Goal: Task Accomplishment & Management: Manage account settings

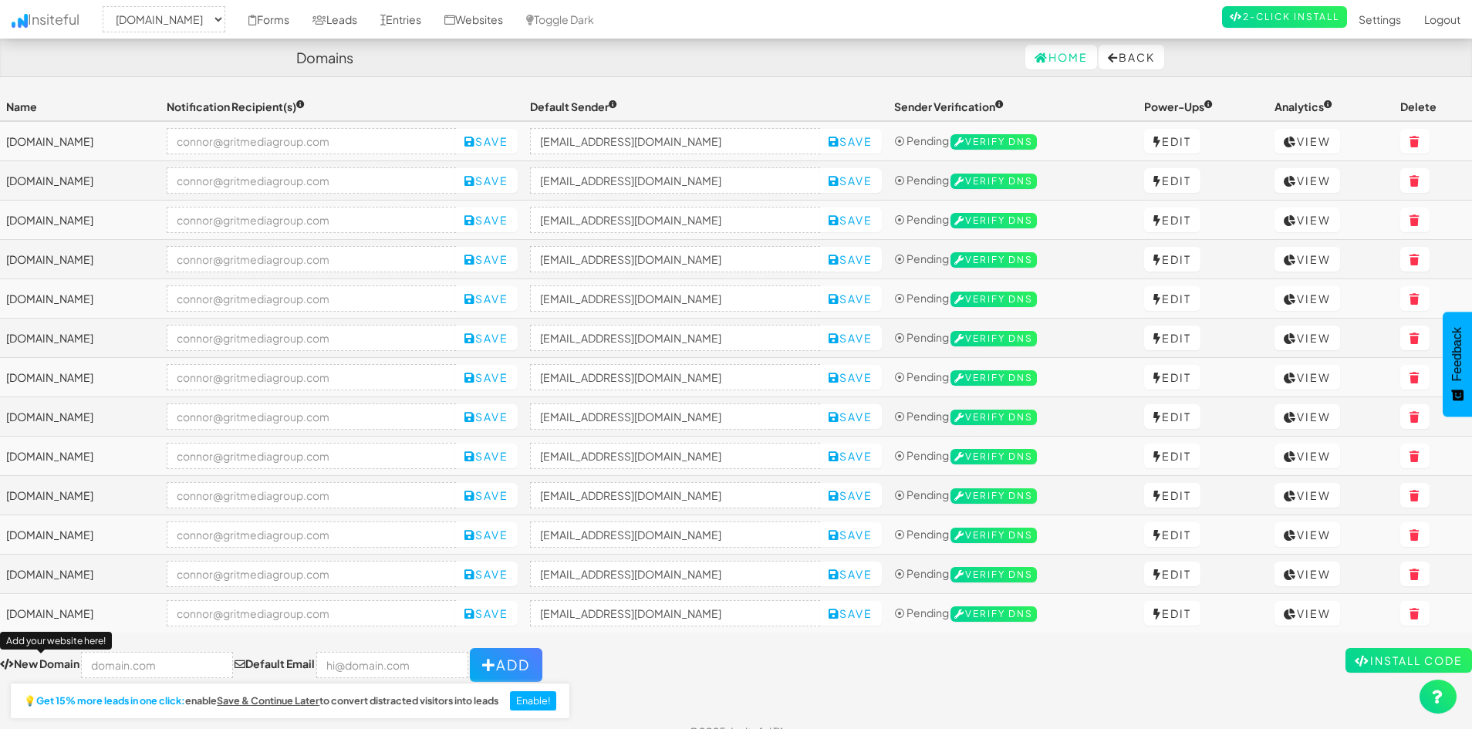
select select "2460"
click at [768, 667] on form "New Domain Add your website here! Default Email Add" at bounding box center [736, 665] width 1472 height 34
click at [124, 664] on input "text" at bounding box center [157, 665] width 152 height 26
paste input "[URL][DOMAIN_NAME]"
type input "[DOMAIN_NAME]"
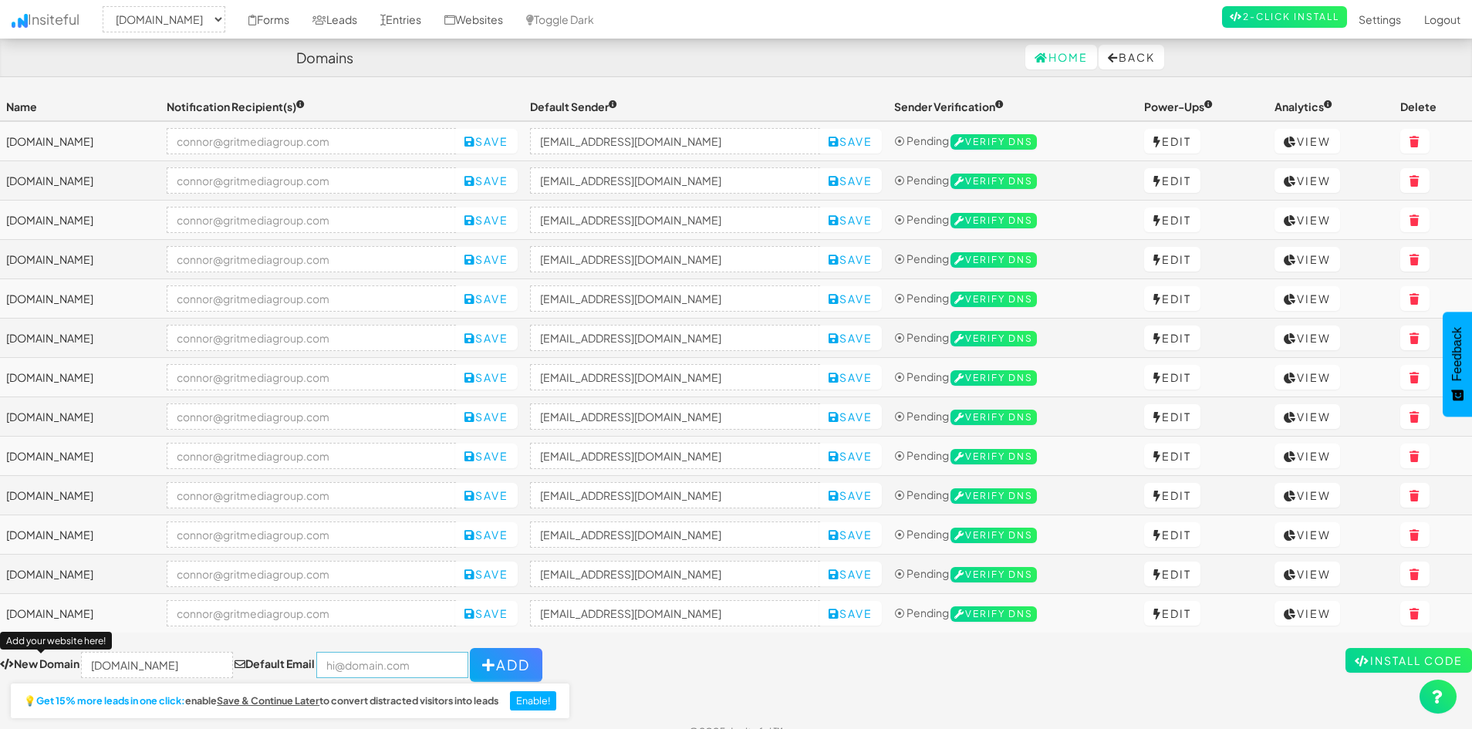
click at [342, 664] on input "email" at bounding box center [392, 665] width 152 height 26
type input "[PERSON_NAME][EMAIL_ADDRESS][DOMAIN_NAME]"
click at [168, 671] on input "[DOMAIN_NAME]" at bounding box center [157, 665] width 152 height 26
click at [485, 662] on button "Add" at bounding box center [504, 665] width 73 height 34
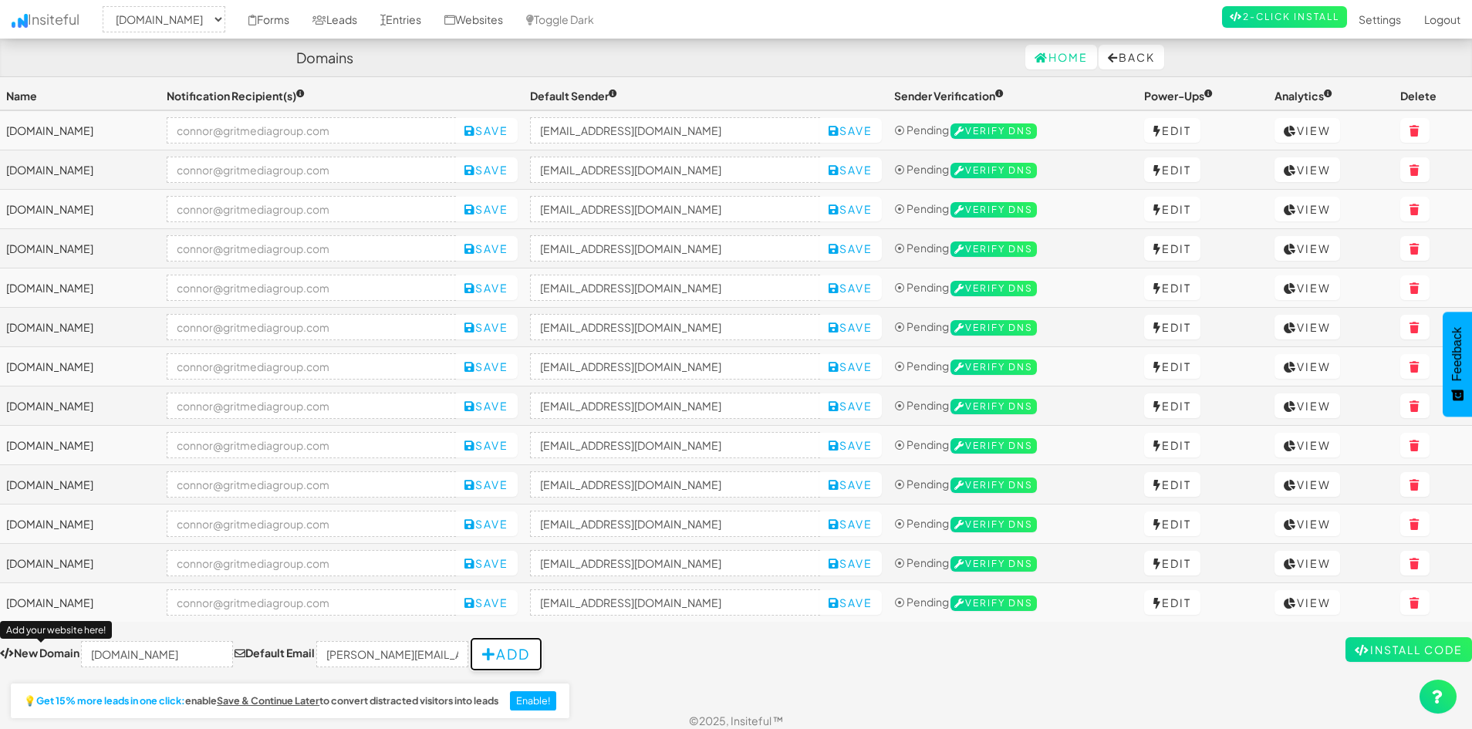
scroll to position [22, 0]
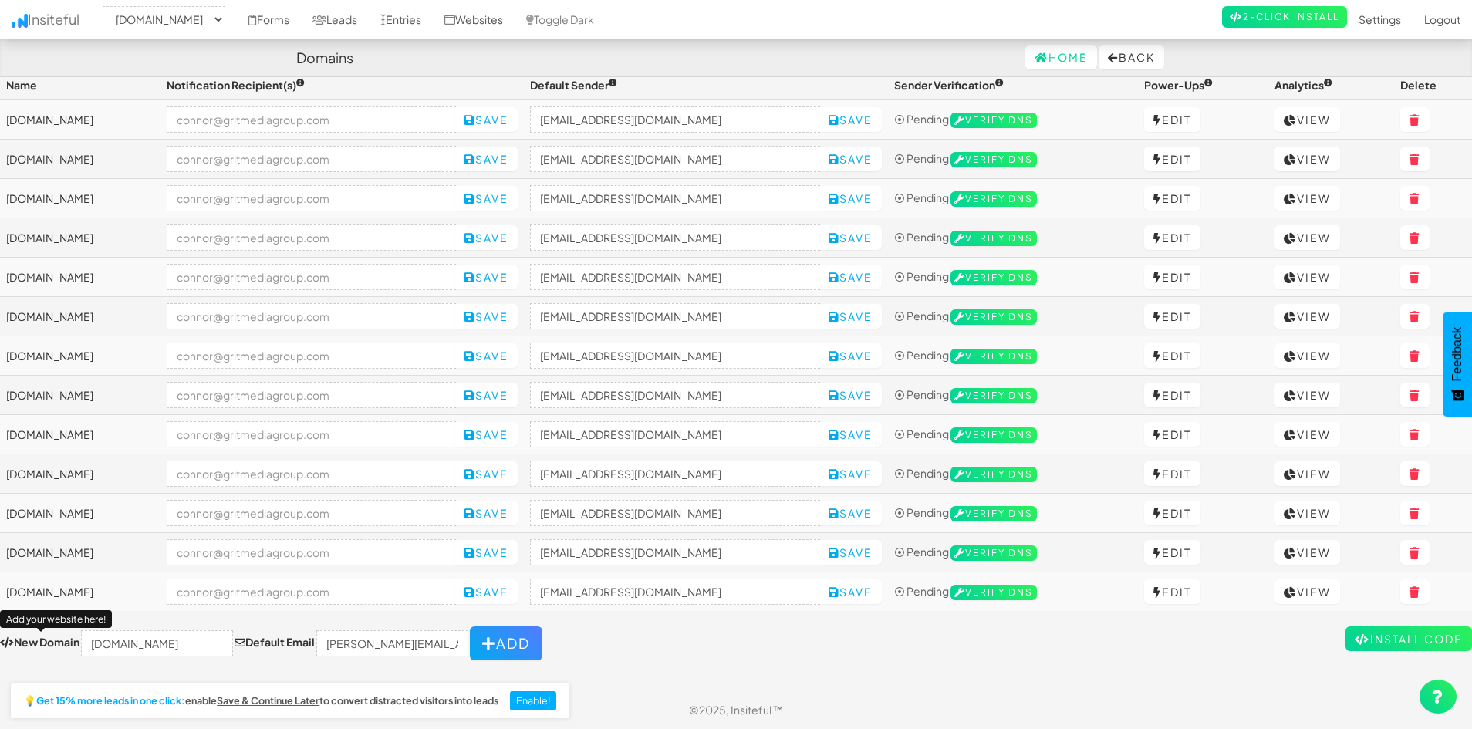
click at [592, 641] on form "New Domain Add your website here! www.tcfoundationpros.com Default Email connor…" at bounding box center [736, 643] width 1472 height 34
click at [136, 643] on input "[DOMAIN_NAME]" at bounding box center [157, 643] width 152 height 26
click at [485, 655] on button "Add" at bounding box center [506, 643] width 73 height 34
click at [805, 51] on div "Home Back" at bounding box center [736, 57] width 880 height 37
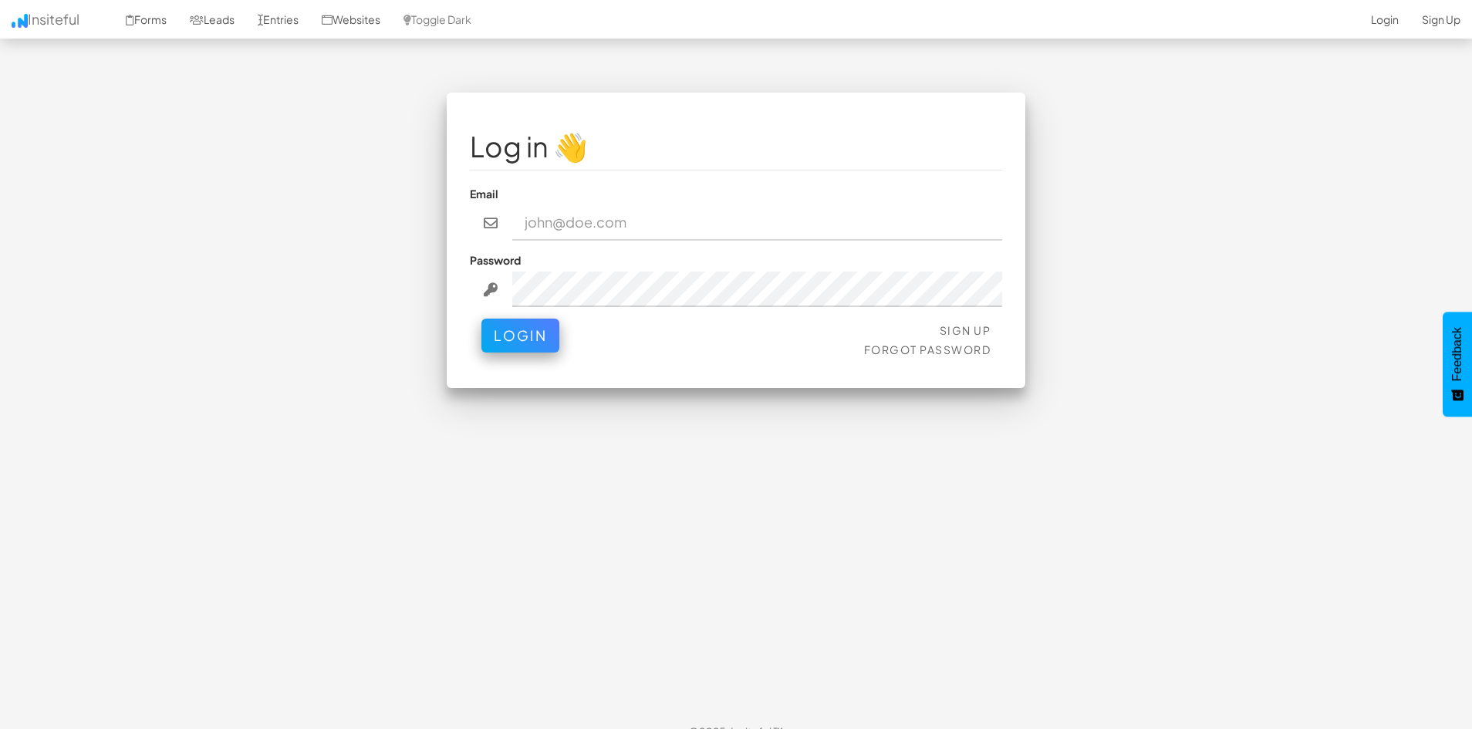
click at [562, 215] on input "email" at bounding box center [757, 222] width 491 height 35
type input "[PERSON_NAME][EMAIL_ADDRESS][DOMAIN_NAME]"
click at [525, 331] on button "Login" at bounding box center [520, 332] width 78 height 34
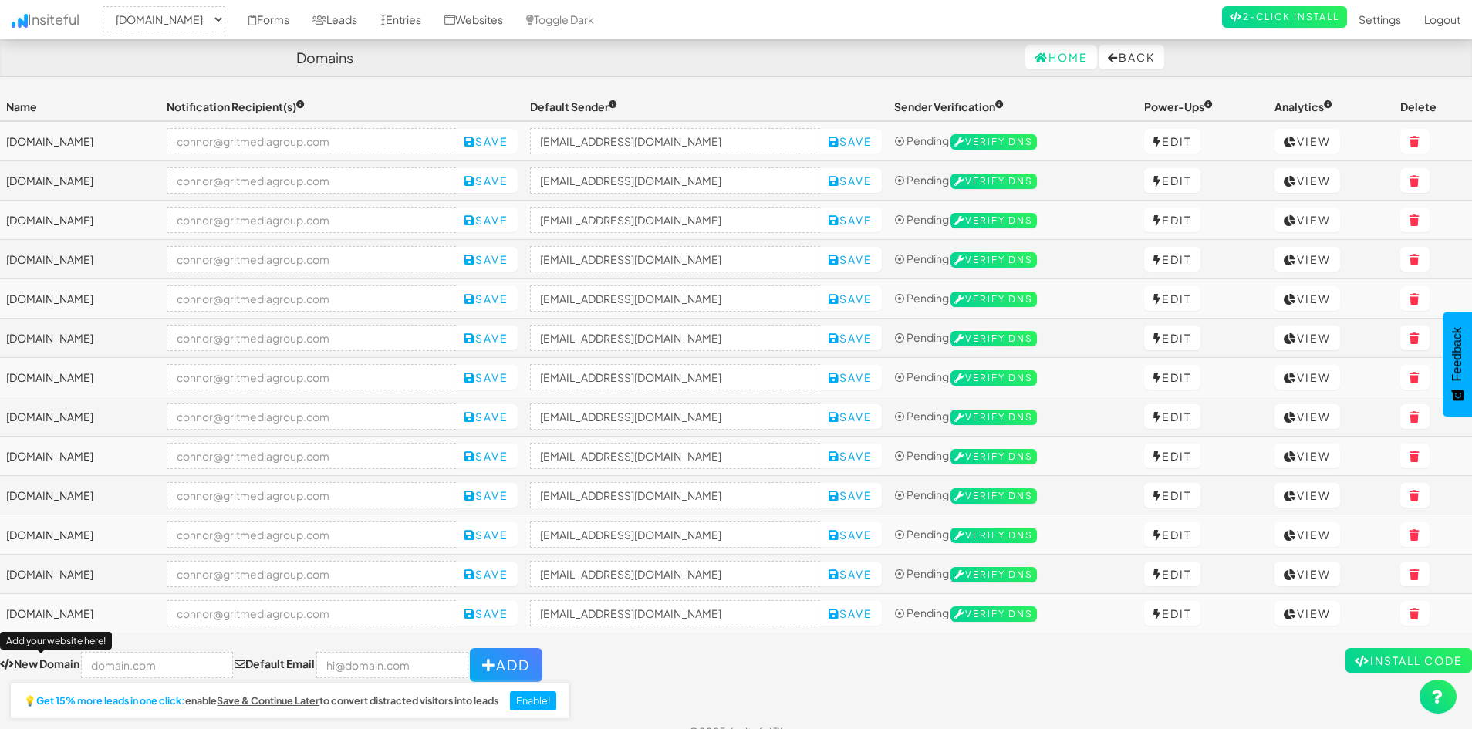
select select "2421"
click at [140, 664] on input "text" at bounding box center [157, 665] width 152 height 26
click at [395, 660] on input "email" at bounding box center [392, 665] width 152 height 26
type input "[PERSON_NAME][EMAIL_ADDRESS][DOMAIN_NAME]"
click at [110, 684] on div "💡 Get 15% more leads in one click: enable Save & Continue Later to convert dist…" at bounding box center [290, 701] width 559 height 35
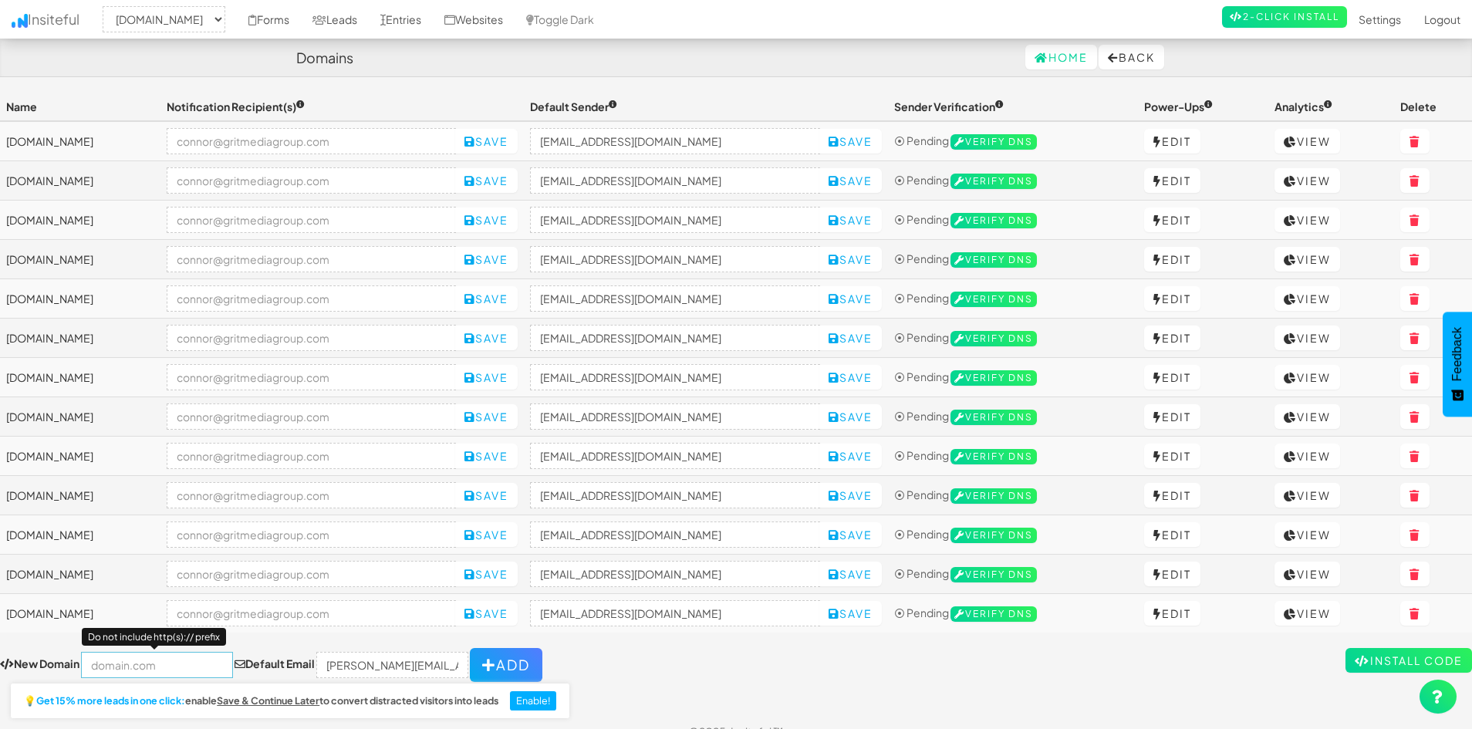
click at [110, 669] on input "text" at bounding box center [157, 665] width 152 height 26
paste input "https://www.tcfoundationpros.com/"
type input "[DOMAIN_NAME]"
click at [478, 657] on button "Add" at bounding box center [506, 665] width 73 height 34
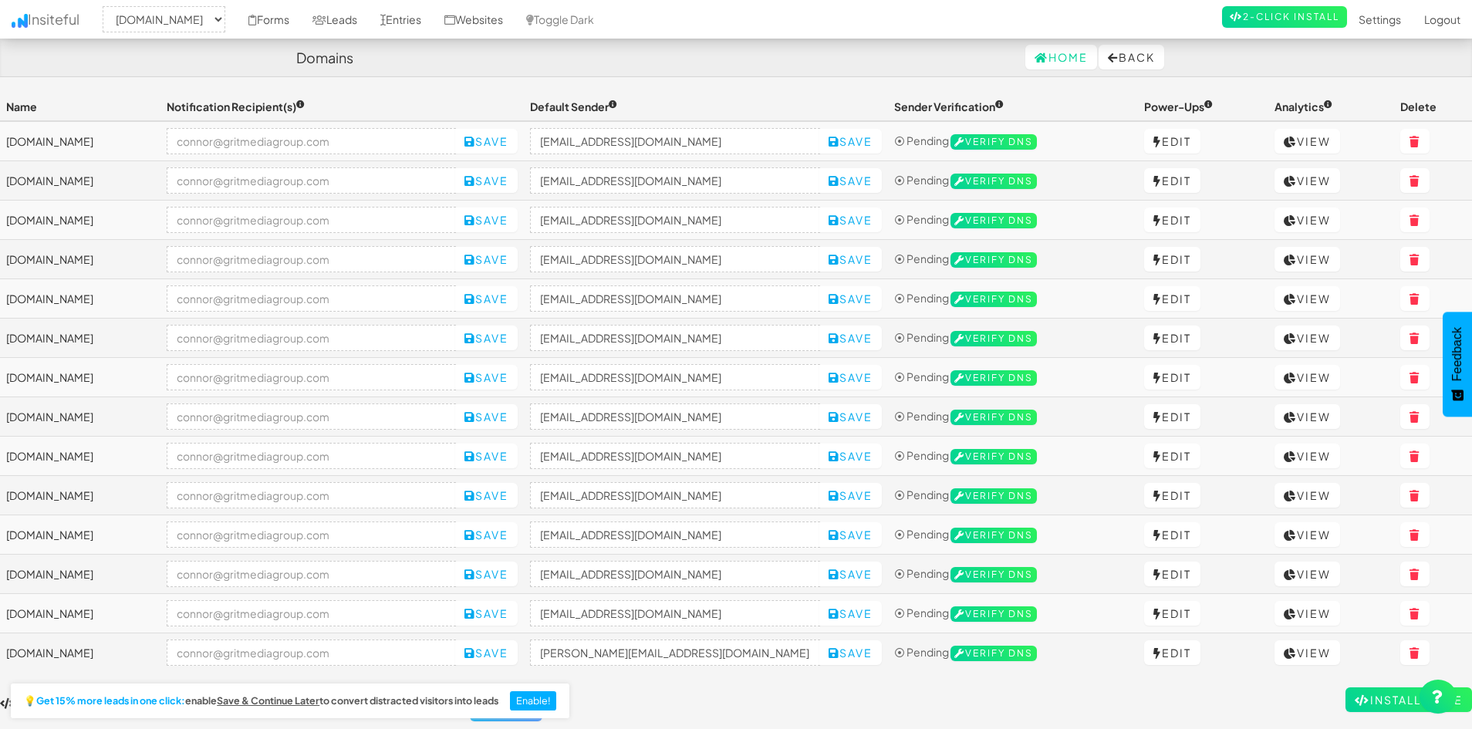
select select "2421"
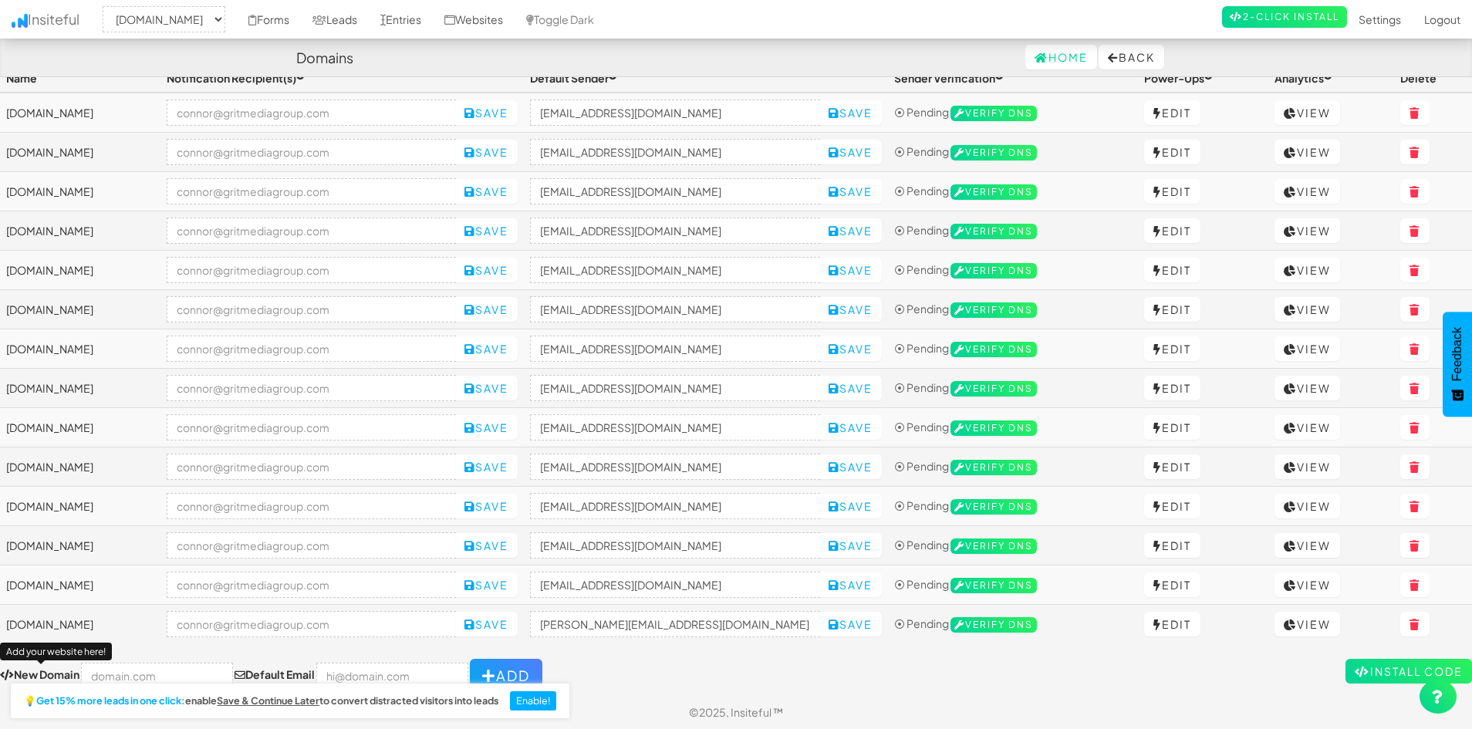
scroll to position [31, 0]
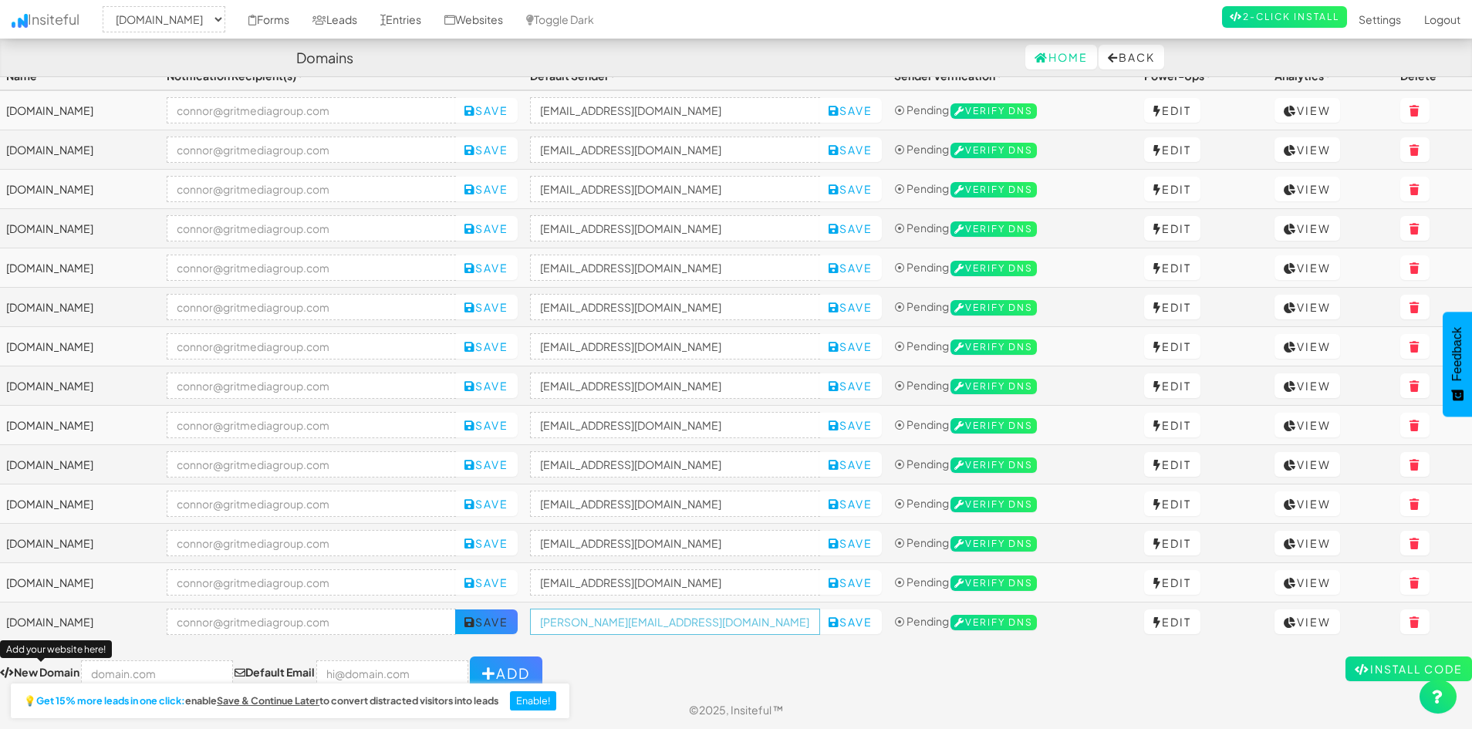
drag, startPoint x: 657, startPoint y: 620, endPoint x: 566, endPoint y: 627, distance: 90.5
click at [566, 627] on tr "www.tcfoundationpros.com Save connor@gritmediagroup.com Save ⦿ Pending Verify D…" at bounding box center [736, 622] width 1472 height 39
drag, startPoint x: 171, startPoint y: 618, endPoint x: 8, endPoint y: 630, distance: 162.4
click at [8, 630] on td "[DOMAIN_NAME]" at bounding box center [80, 622] width 160 height 39
copy td "[DOMAIN_NAME]"
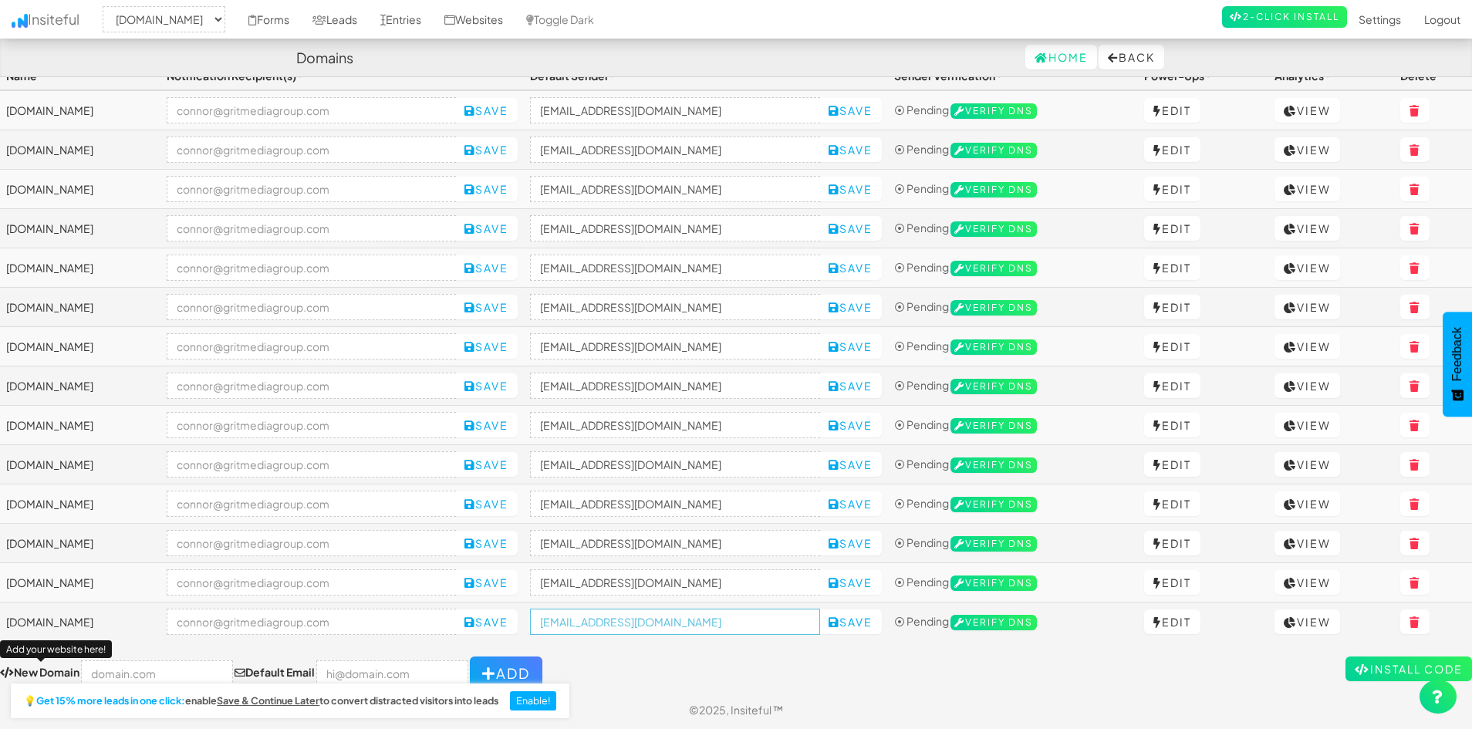
click at [673, 630] on input "[EMAIL_ADDRESS][DOMAIN_NAME]" at bounding box center [675, 622] width 290 height 26
paste input "www.tcfoundationpros"
click at [673, 620] on input "no-reply@www.tcfoundationpros.com" at bounding box center [675, 622] width 290 height 26
click at [816, 623] on input "[EMAIL_ADDRESS][DOMAIN_NAME]" at bounding box center [675, 622] width 290 height 26
type input "[EMAIL_ADDRESS][DOMAIN_NAME]"
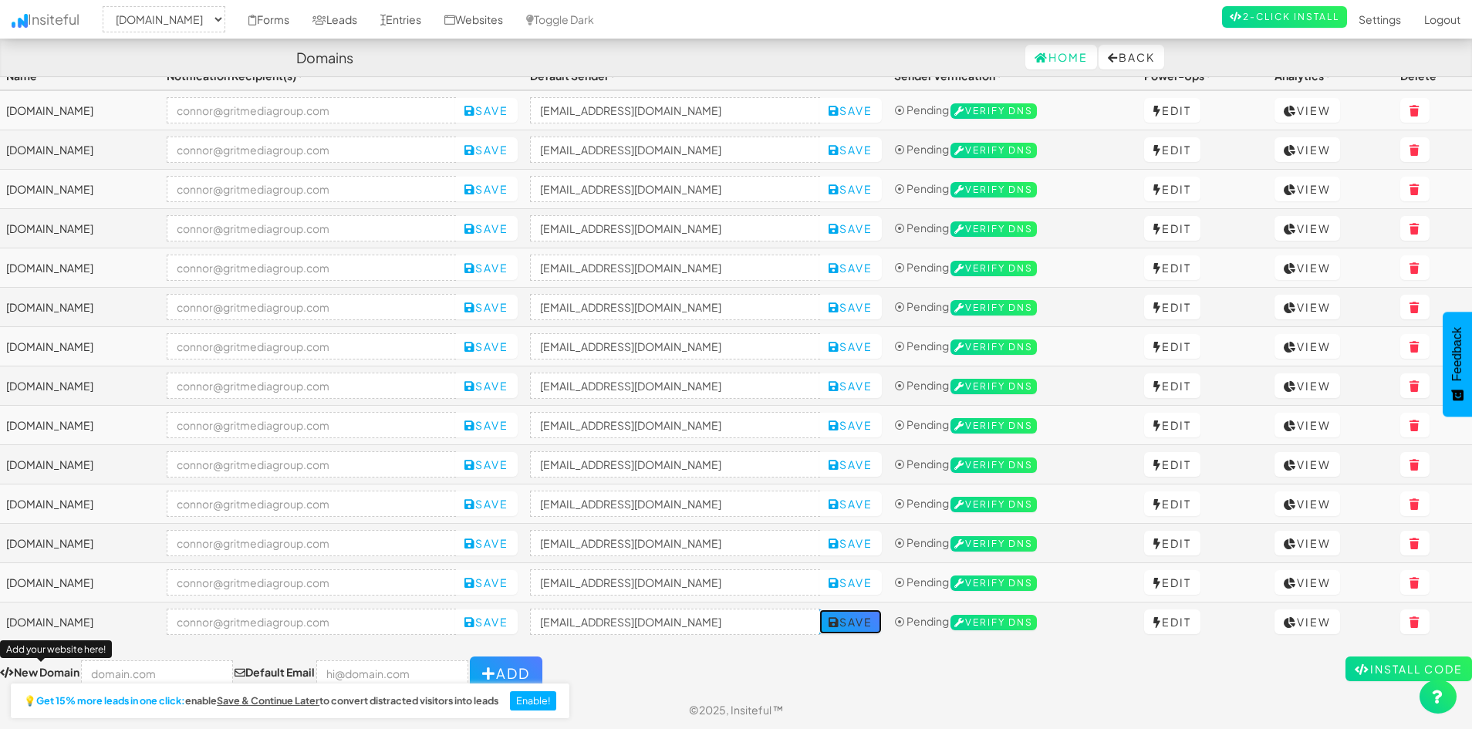
click at [882, 630] on button "Save" at bounding box center [850, 622] width 62 height 25
click at [721, 641] on div "Toggle navigation Insiteful -- None -- www.tcfoundationpros.com fanaticaldetail…" at bounding box center [736, 376] width 1472 height 629
click at [823, 653] on div "Toggle navigation Insiteful -- None -- www.tcfoundationpros.com fanaticaldetail…" at bounding box center [736, 376] width 1472 height 629
click at [164, 670] on input "text" at bounding box center [157, 673] width 152 height 26
paste input "https://www.phenomenaldetailing.com/"
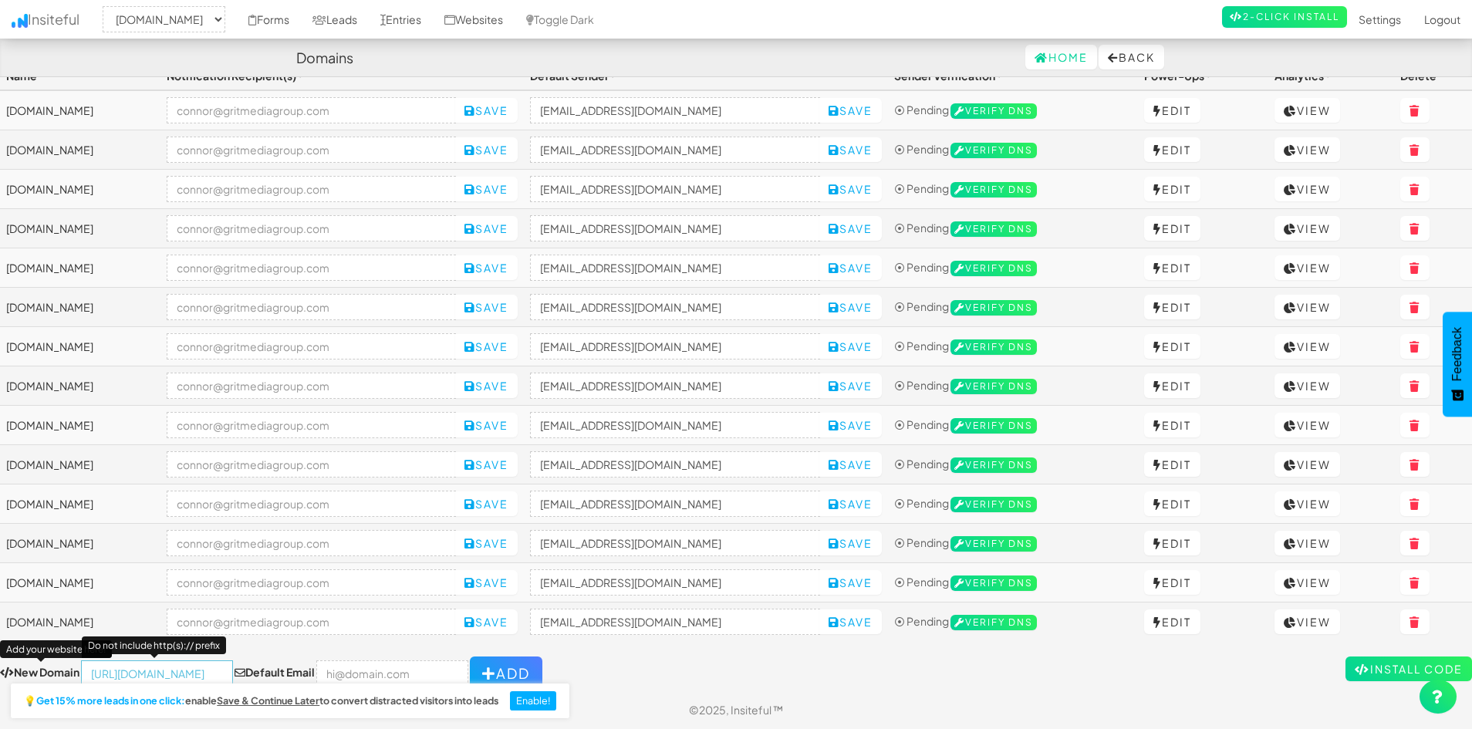
scroll to position [0, 89]
type input "https://www.phenomenaldetailing.com/"
click at [409, 677] on div "💡 Get 15% more leads in one click: enable Save & Continue Later to convert dist…" at bounding box center [288, 703] width 576 height 52
click at [659, 664] on form "New Domain Add your website here! https://www.phenomenaldetailing.com/ Default …" at bounding box center [736, 674] width 1472 height 34
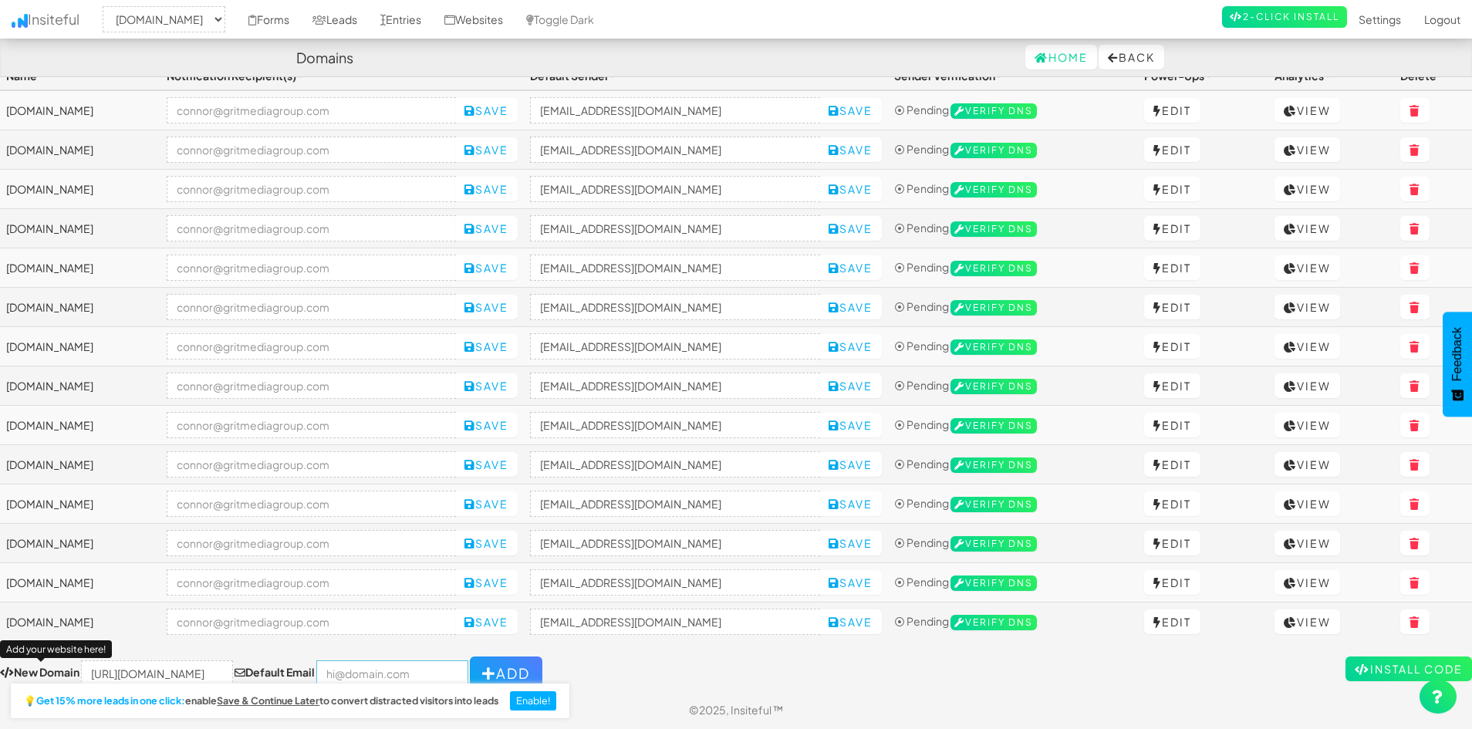
click at [379, 668] on input "email" at bounding box center [392, 673] width 152 height 26
type input "connor@gritmediagroup.com"
click at [159, 675] on input "https://www.phenomenaldetailing.com/" at bounding box center [157, 673] width 152 height 26
type input "[DOMAIN_NAME]"
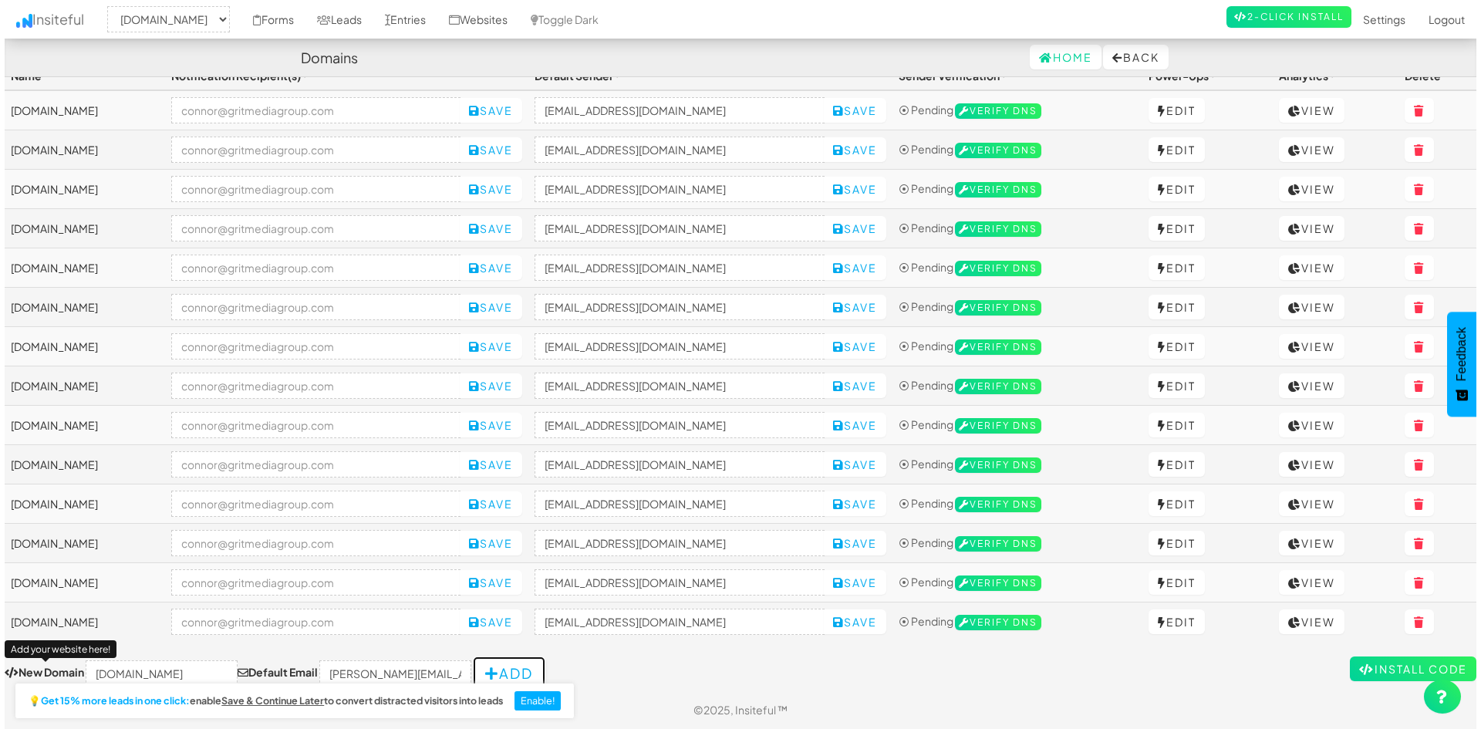
scroll to position [0, 0]
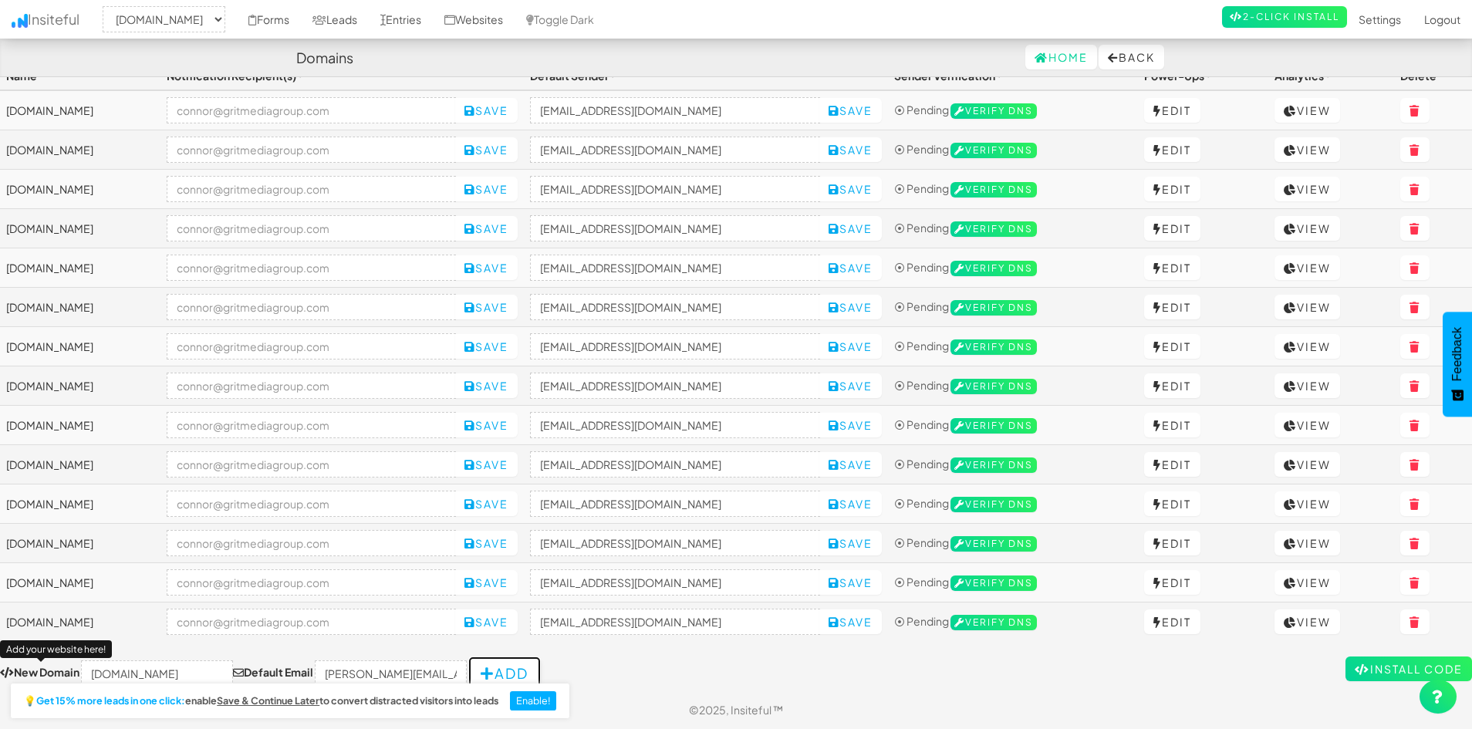
click at [481, 668] on icon "button" at bounding box center [488, 674] width 14 height 14
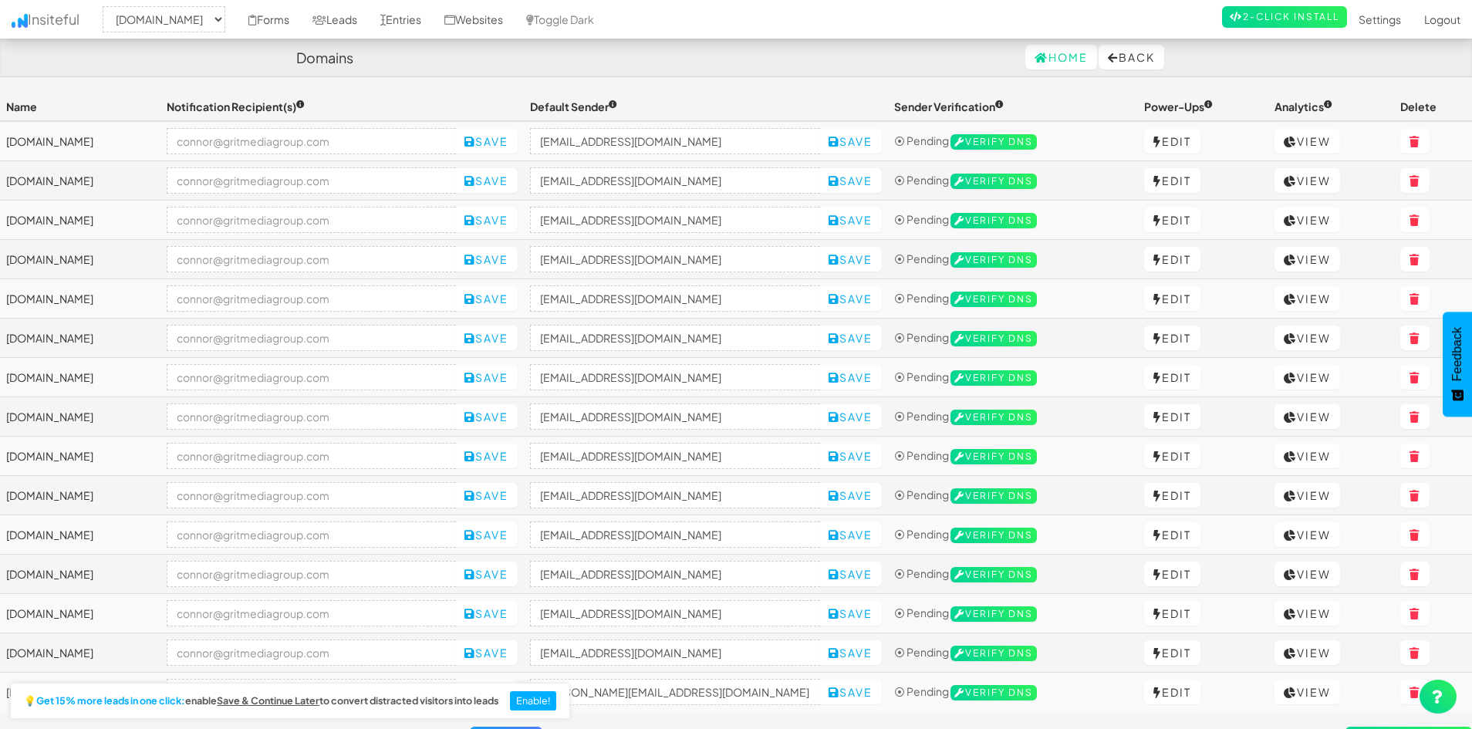
select select "2421"
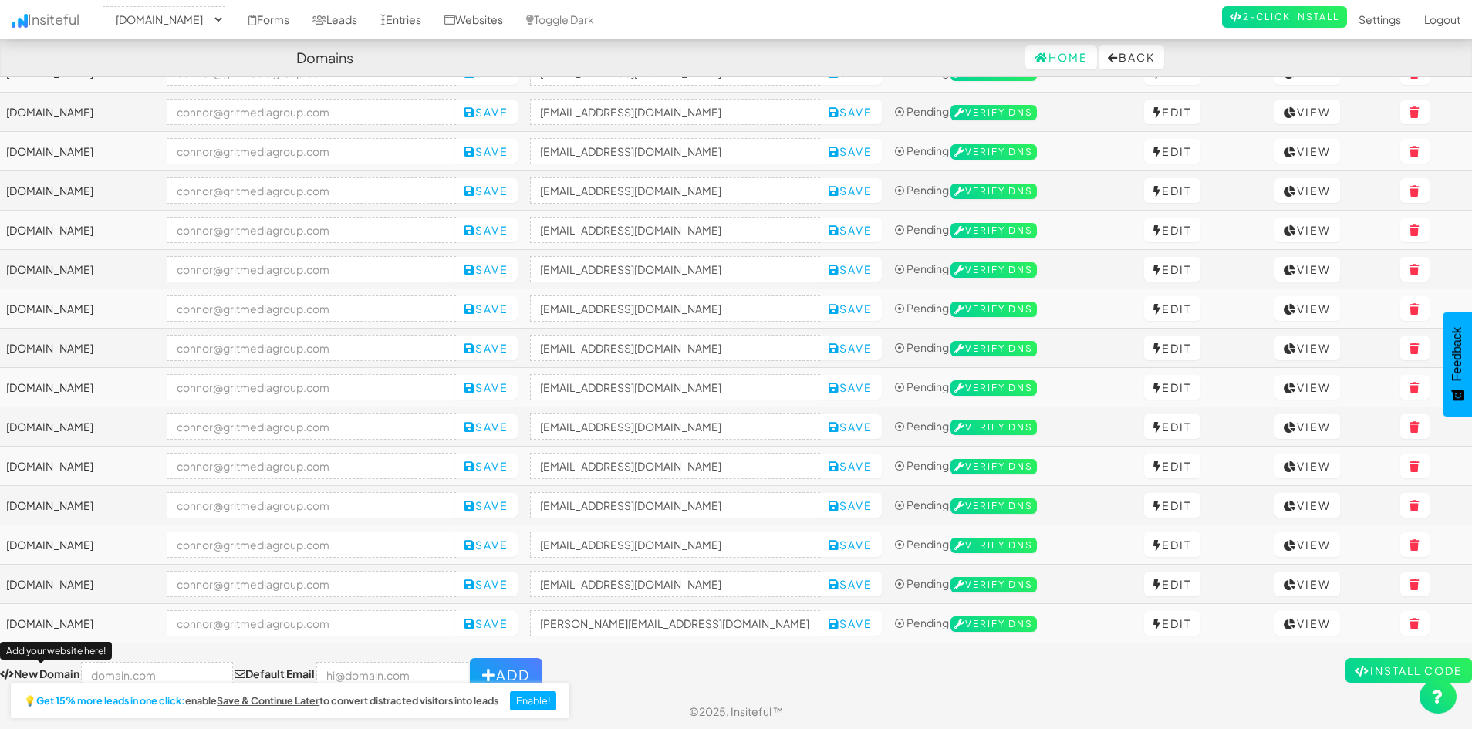
scroll to position [70, 0]
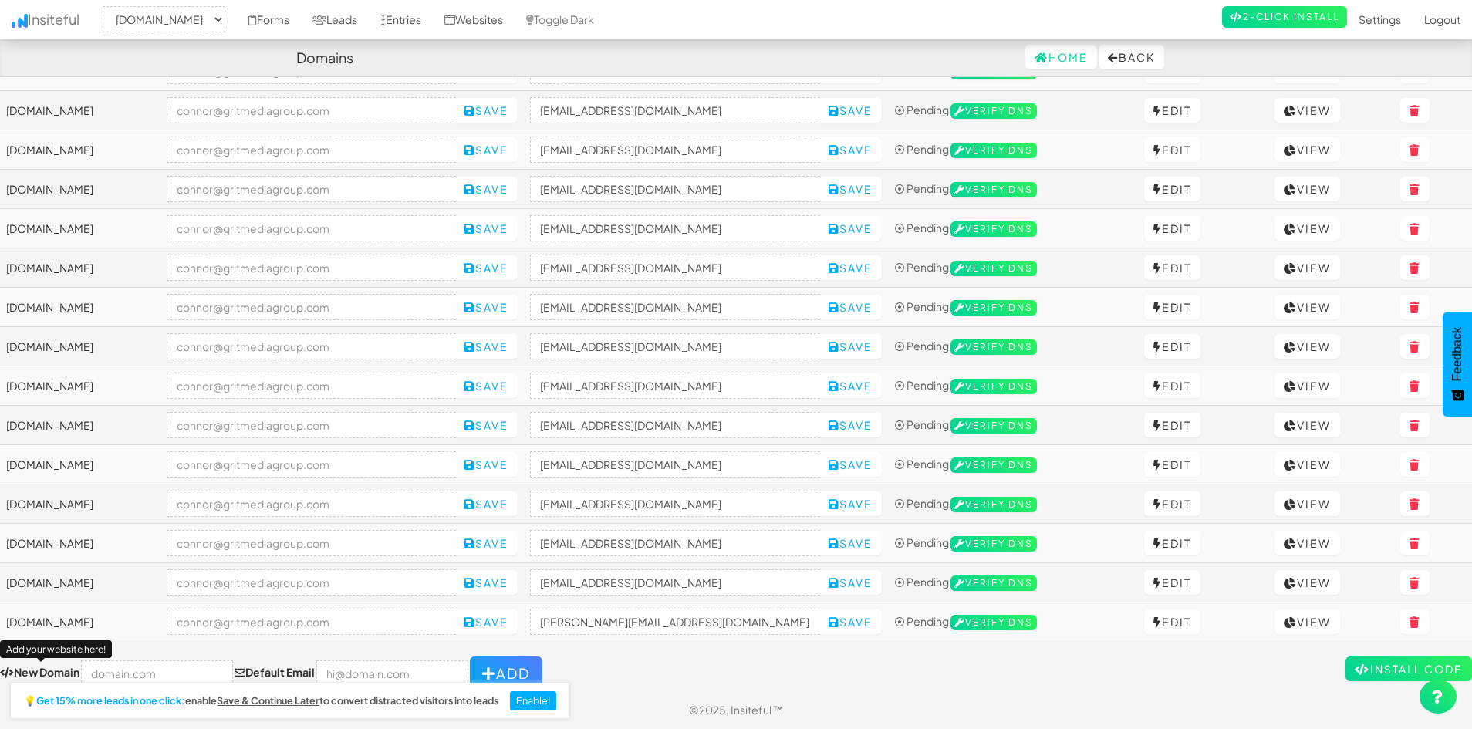
click at [103, 617] on td "[DOMAIN_NAME]" at bounding box center [80, 622] width 160 height 39
copy tr "[DOMAIN_NAME]"
click at [765, 622] on input "connor@gritmediagroup.com" at bounding box center [675, 622] width 290 height 26
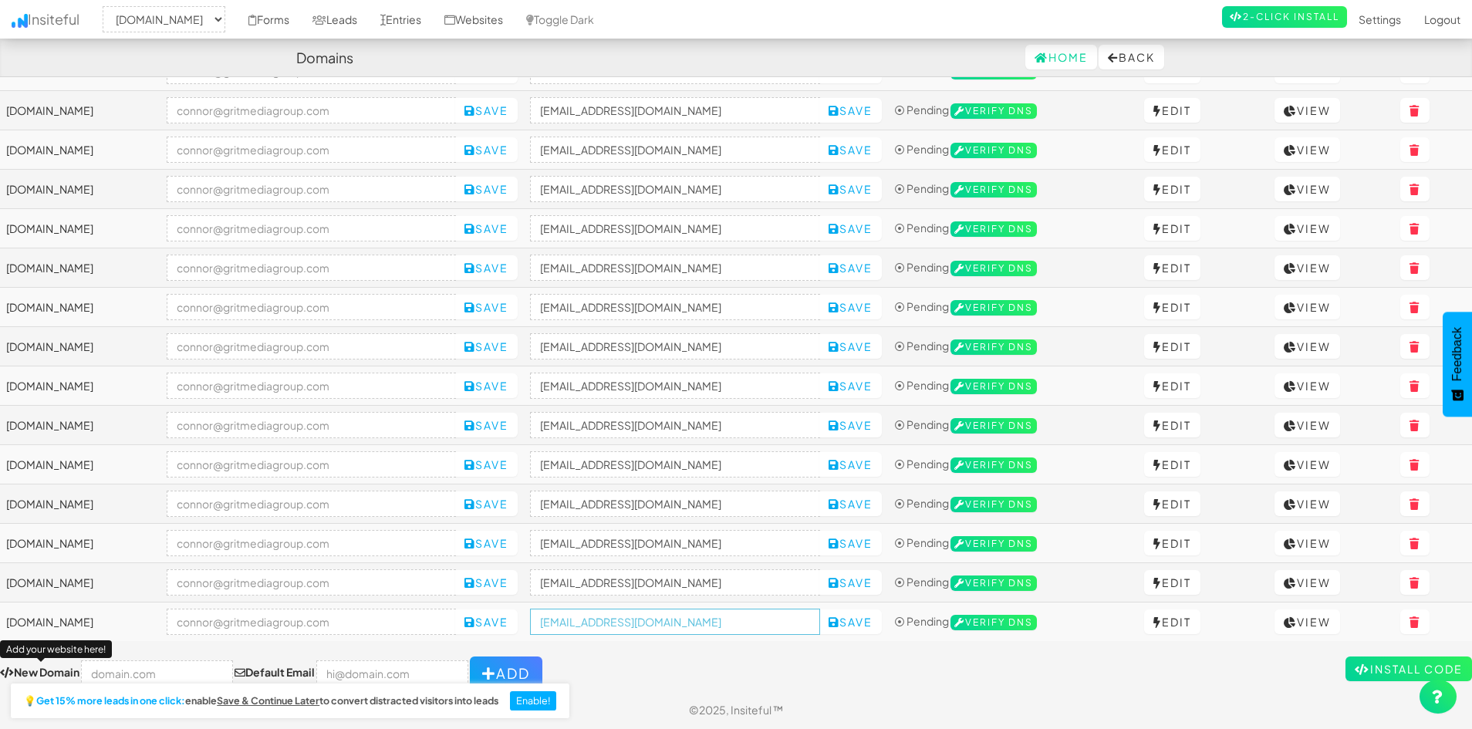
paste input "www.phenomenaldetailing"
type input "[EMAIL_ADDRESS][DOMAIN_NAME]"
click at [872, 620] on button "Save" at bounding box center [850, 622] width 62 height 25
click at [175, 671] on input "text" at bounding box center [157, 673] width 152 height 26
paste input "https://248garage.com/"
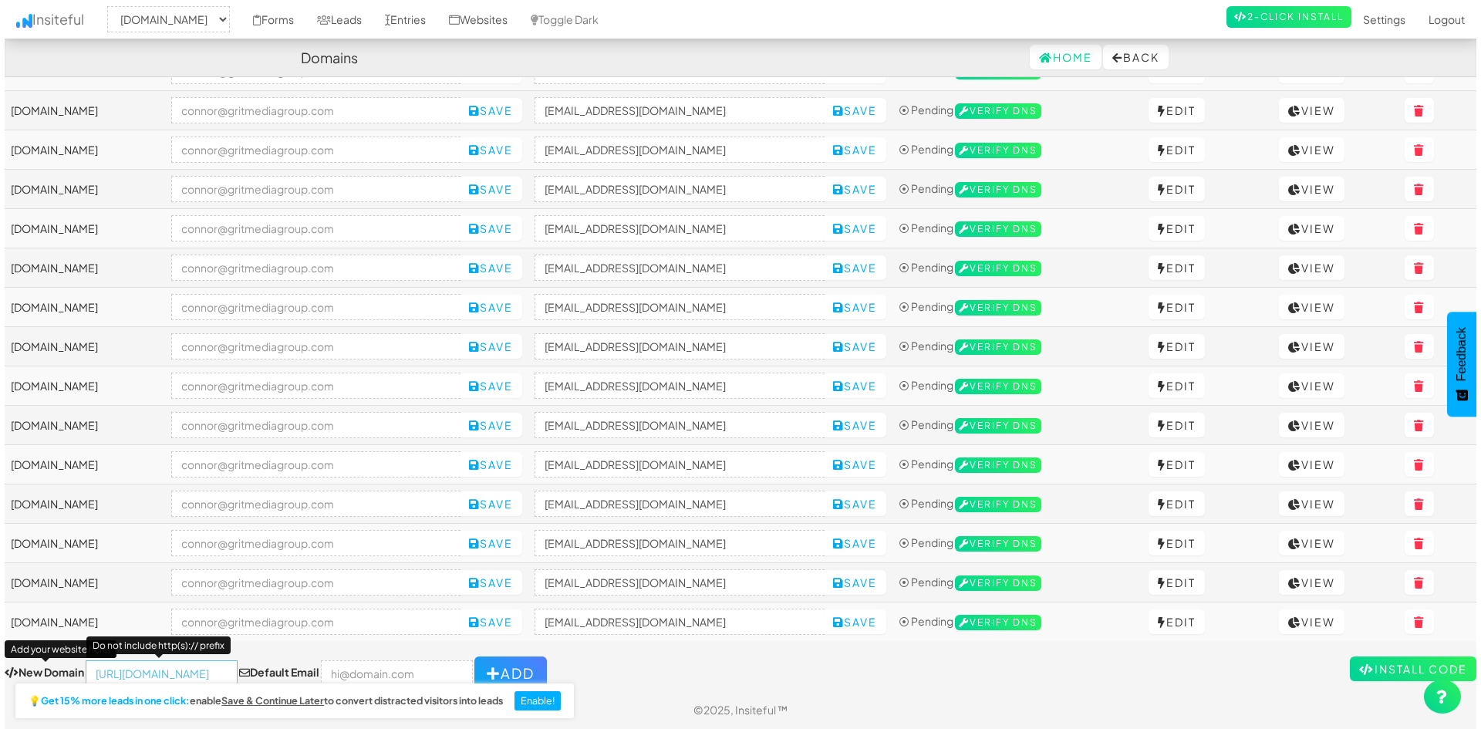
scroll to position [0, 0]
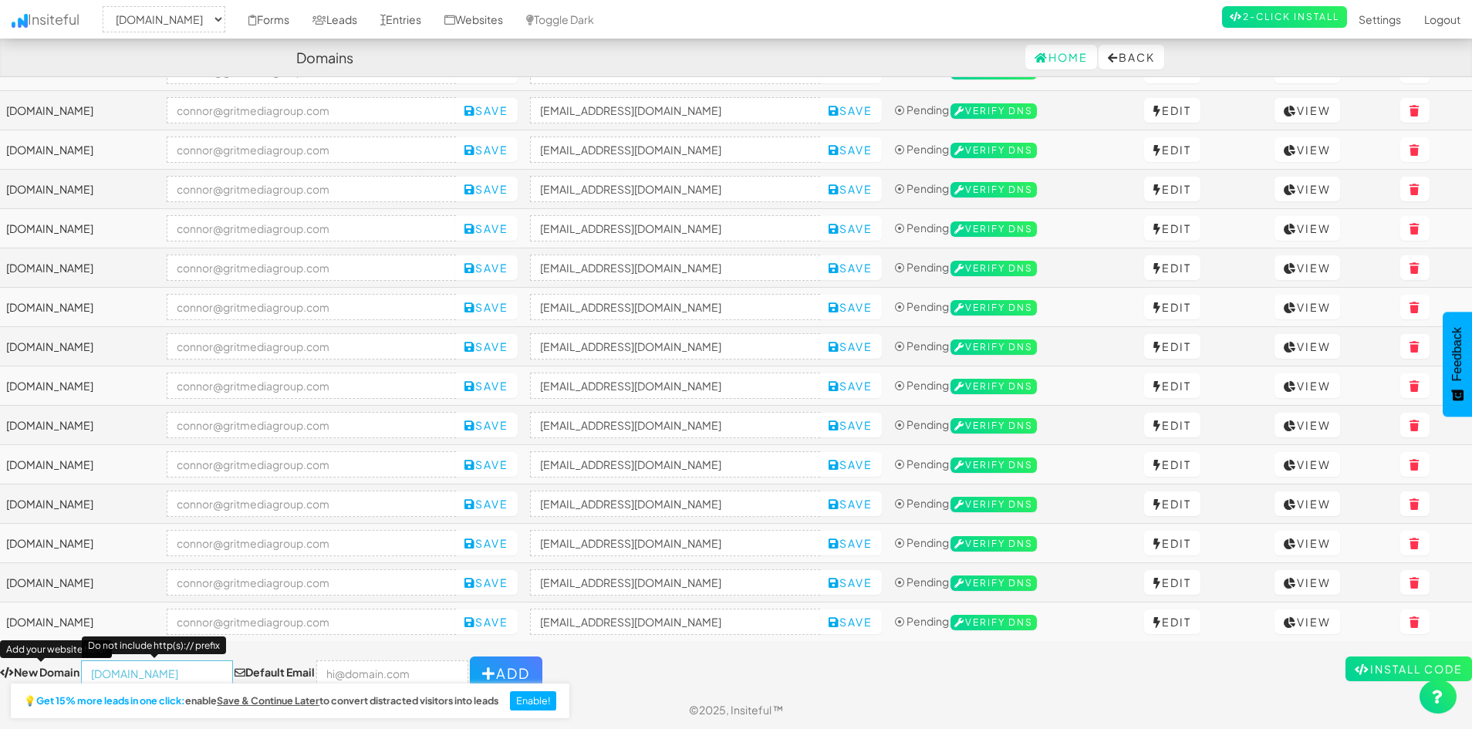
type input "[DOMAIN_NAME]"
click at [367, 664] on input "email" at bounding box center [392, 673] width 152 height 26
type input "connor@gritmediagroup.com"
click at [482, 669] on icon "button" at bounding box center [489, 674] width 14 height 14
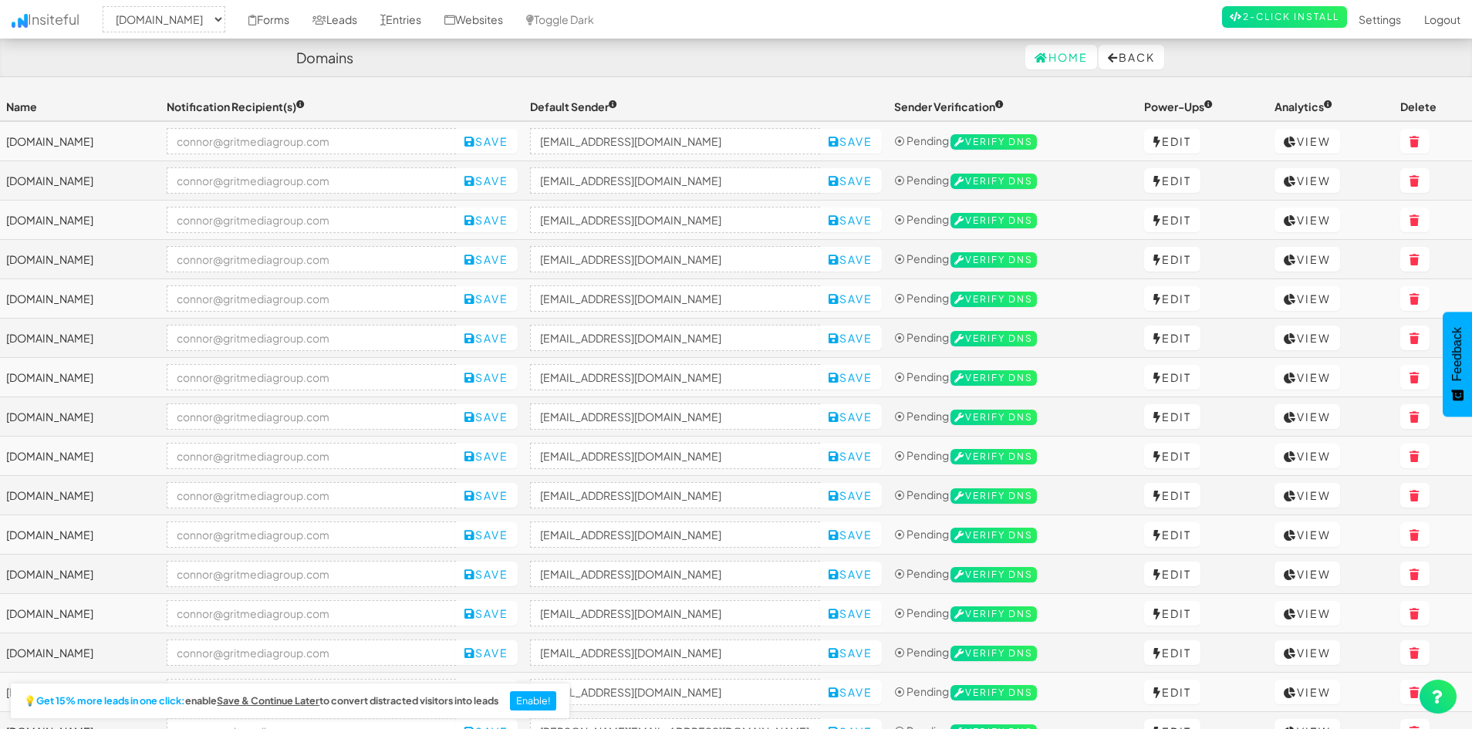
select select "2421"
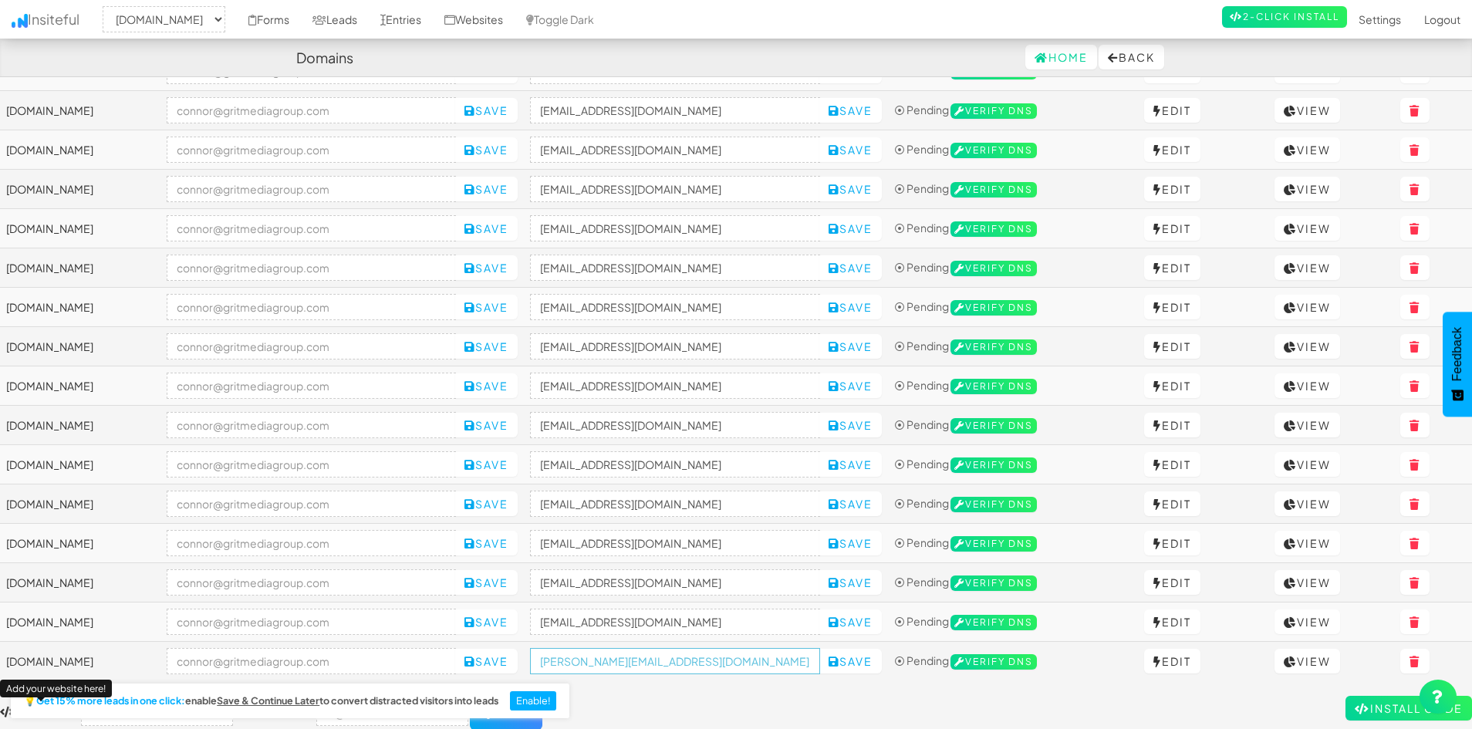
click at [712, 662] on input "[PERSON_NAME][EMAIL_ADDRESS][DOMAIN_NAME]" at bounding box center [675, 661] width 290 height 26
paste input "248garage"
type input "no-reply@248garage.com"
click at [756, 701] on form "New Domain Add your website here! Default Email Add" at bounding box center [736, 713] width 1472 height 34
click at [865, 671] on button "Save" at bounding box center [850, 661] width 62 height 25
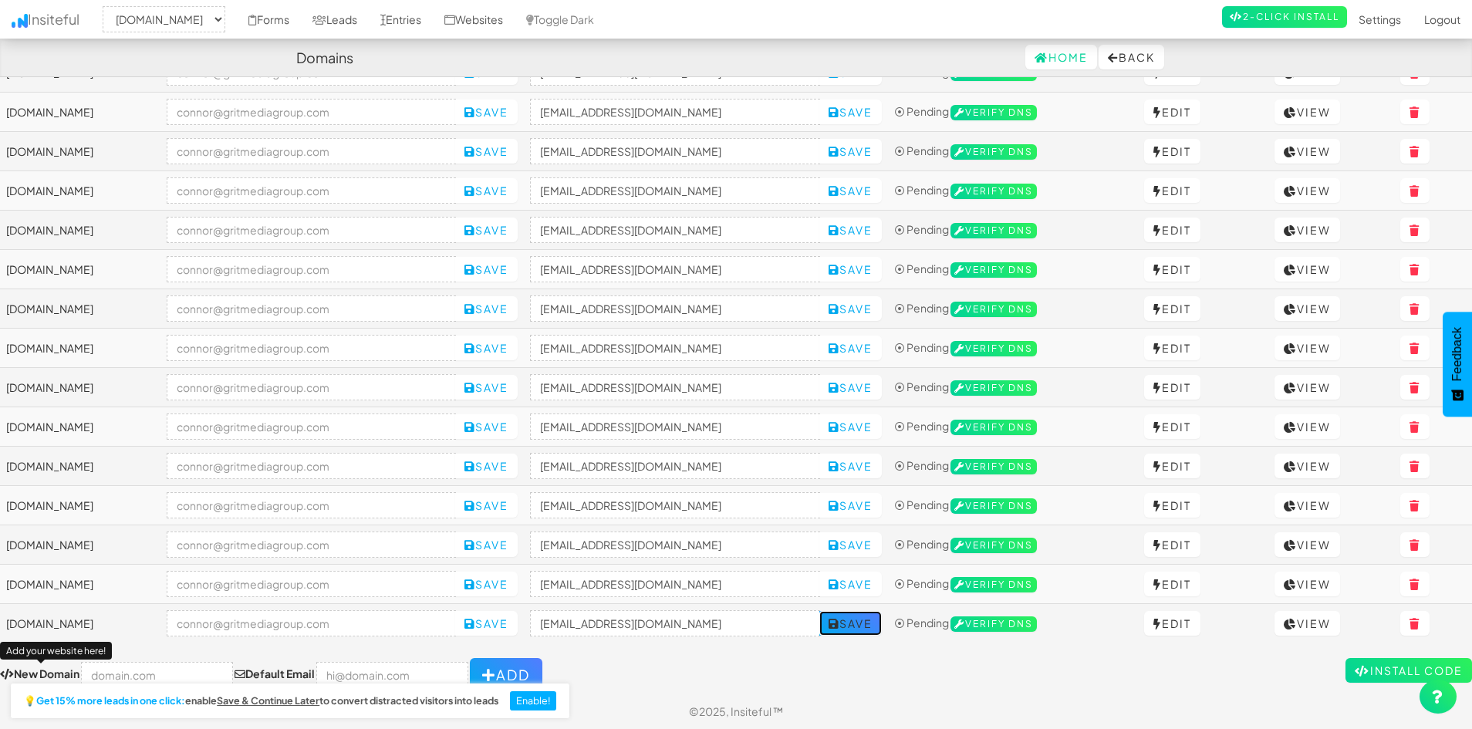
scroll to position [110, 0]
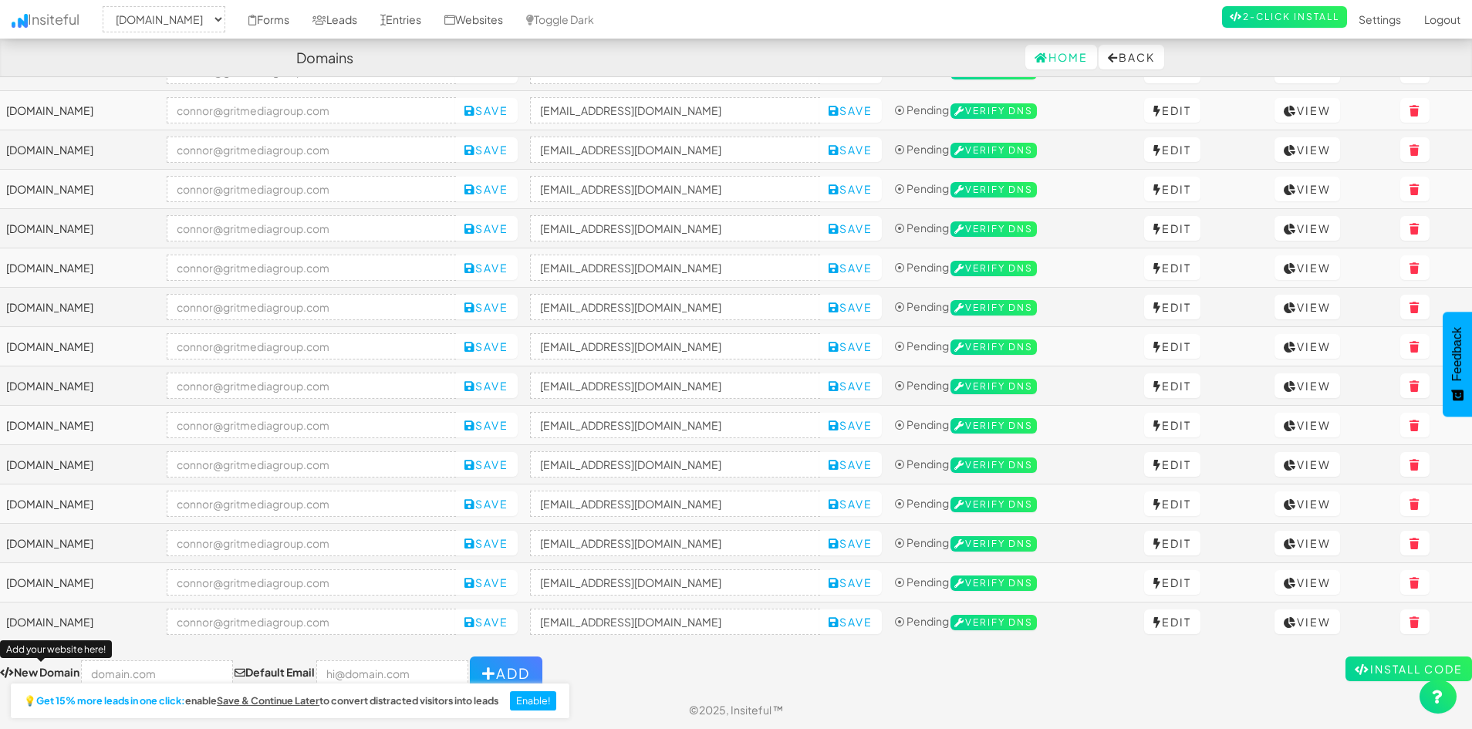
click at [166, 660] on div "New Domain Add your website here! Do not include http(s):// prefix Default Emai…" at bounding box center [271, 674] width 542 height 34
click at [161, 669] on input "text" at bounding box center [157, 673] width 152 height 26
paste input "https://mattsdetailing.com/"
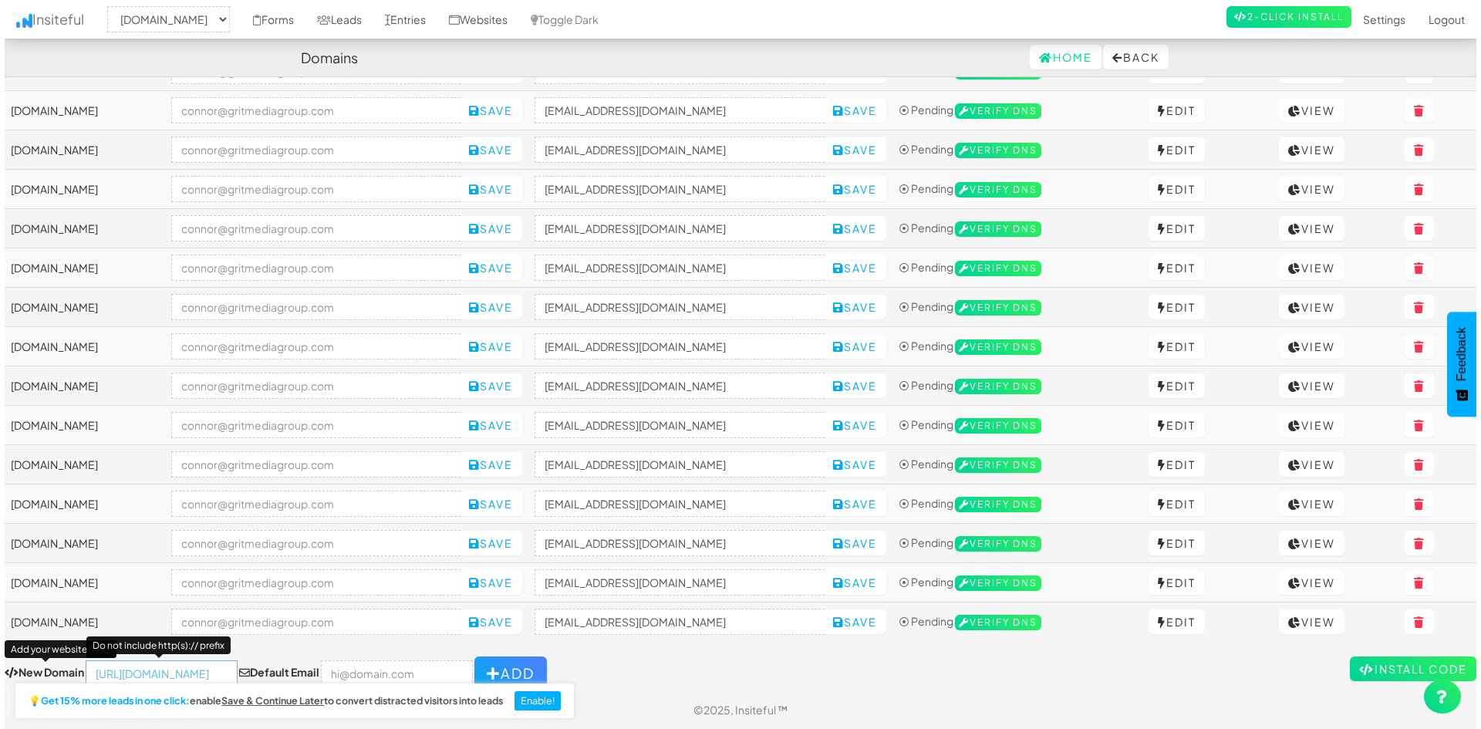
scroll to position [0, 0]
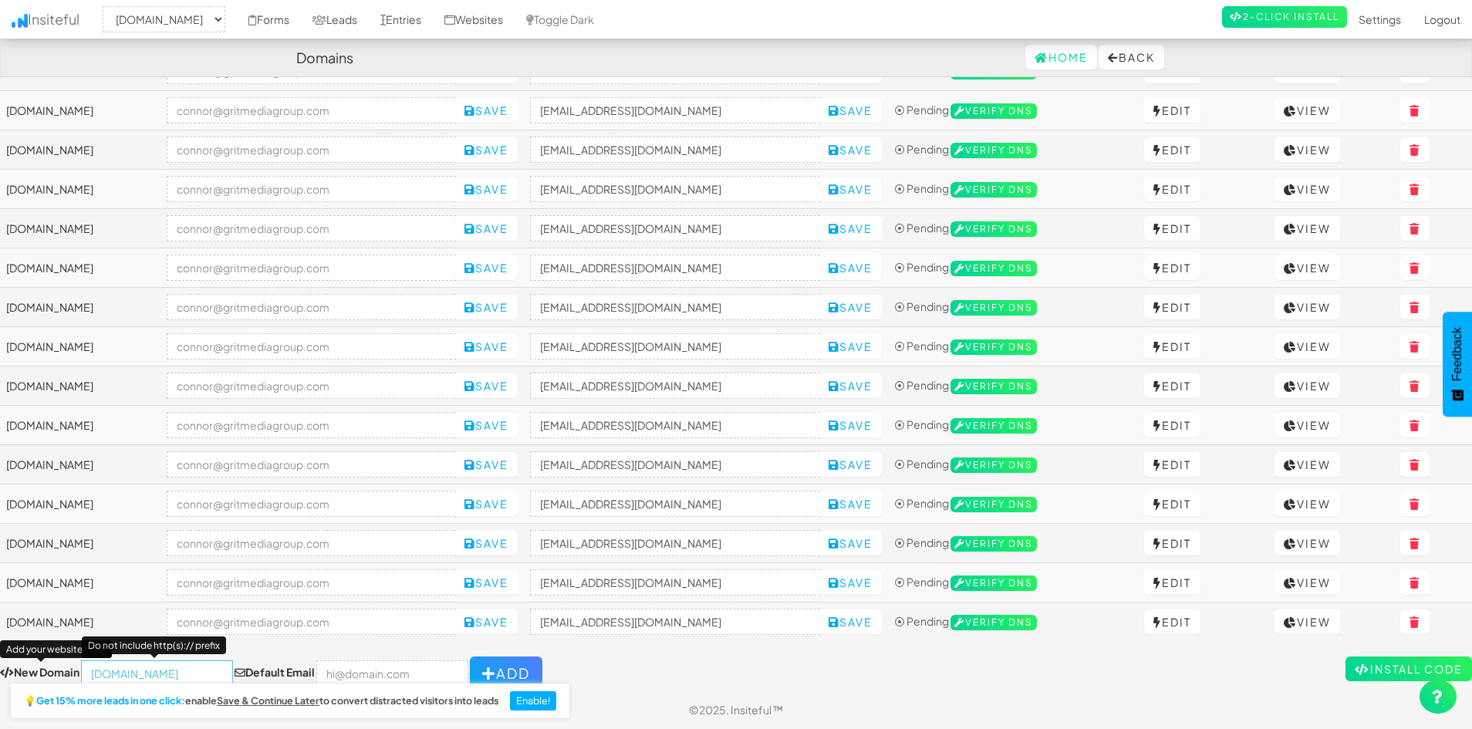
type input "mattsdetailing.com"
click at [388, 662] on input "email" at bounding box center [392, 673] width 152 height 26
type input "[PERSON_NAME][EMAIL_ADDRESS][DOMAIN_NAME]"
click at [488, 671] on button "Add" at bounding box center [506, 674] width 73 height 34
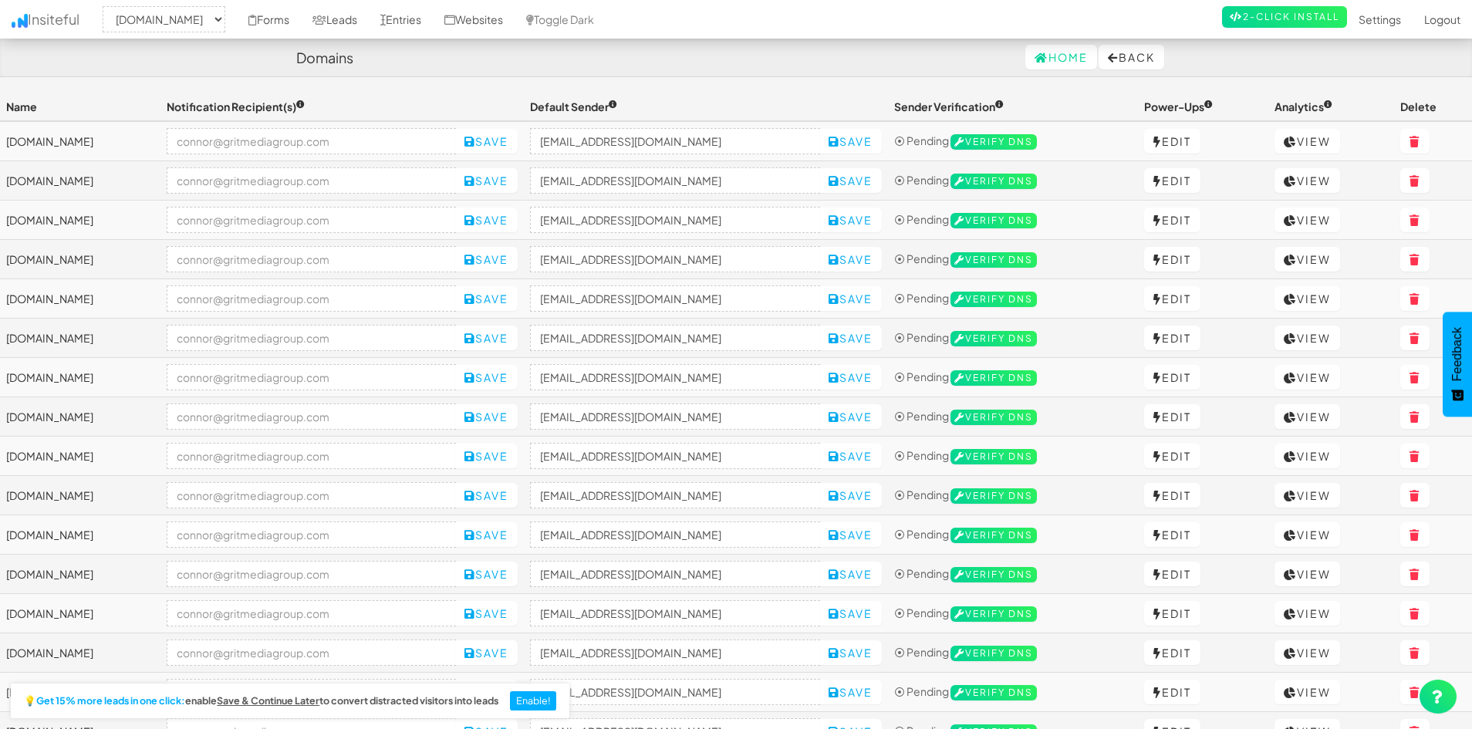
select select "2421"
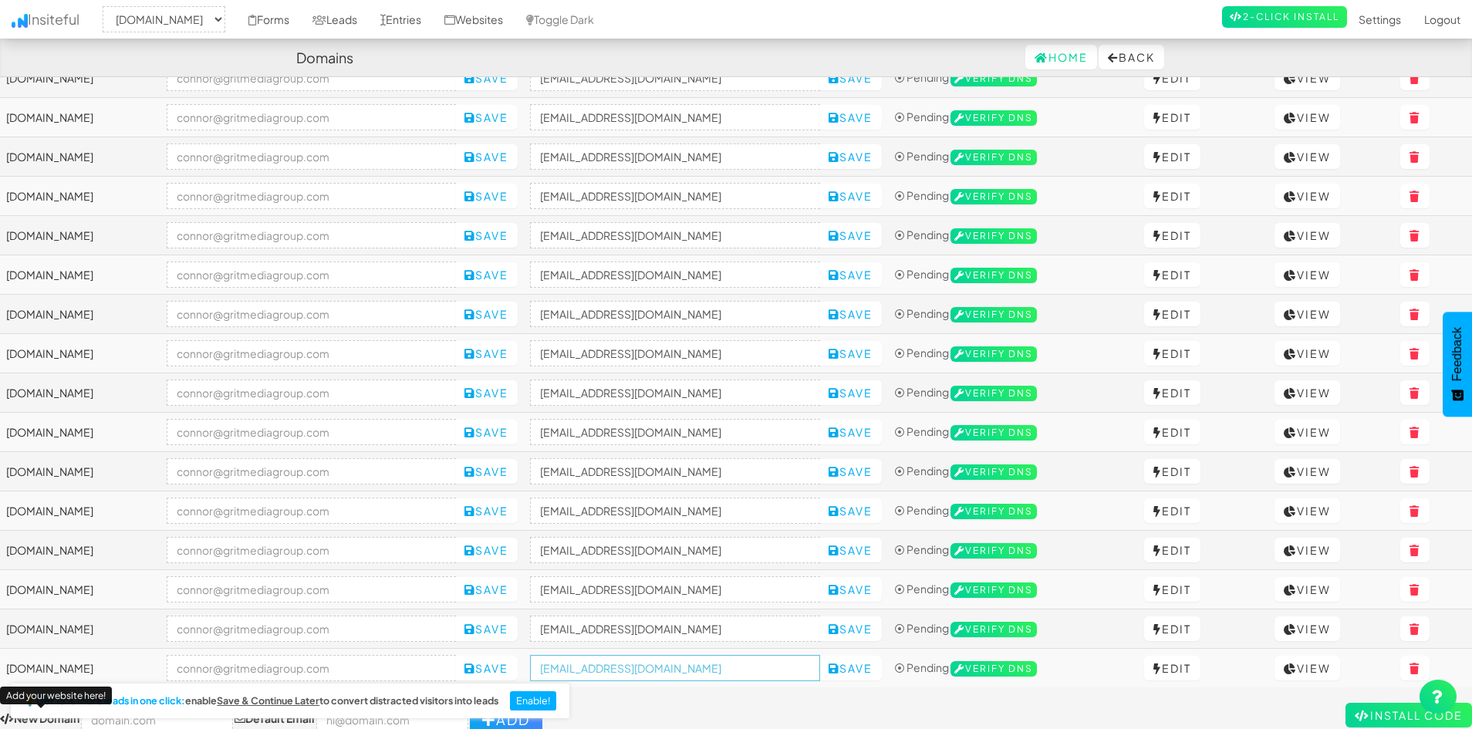
click at [682, 667] on input "[EMAIL_ADDRESS][DOMAIN_NAME]" at bounding box center [675, 668] width 290 height 26
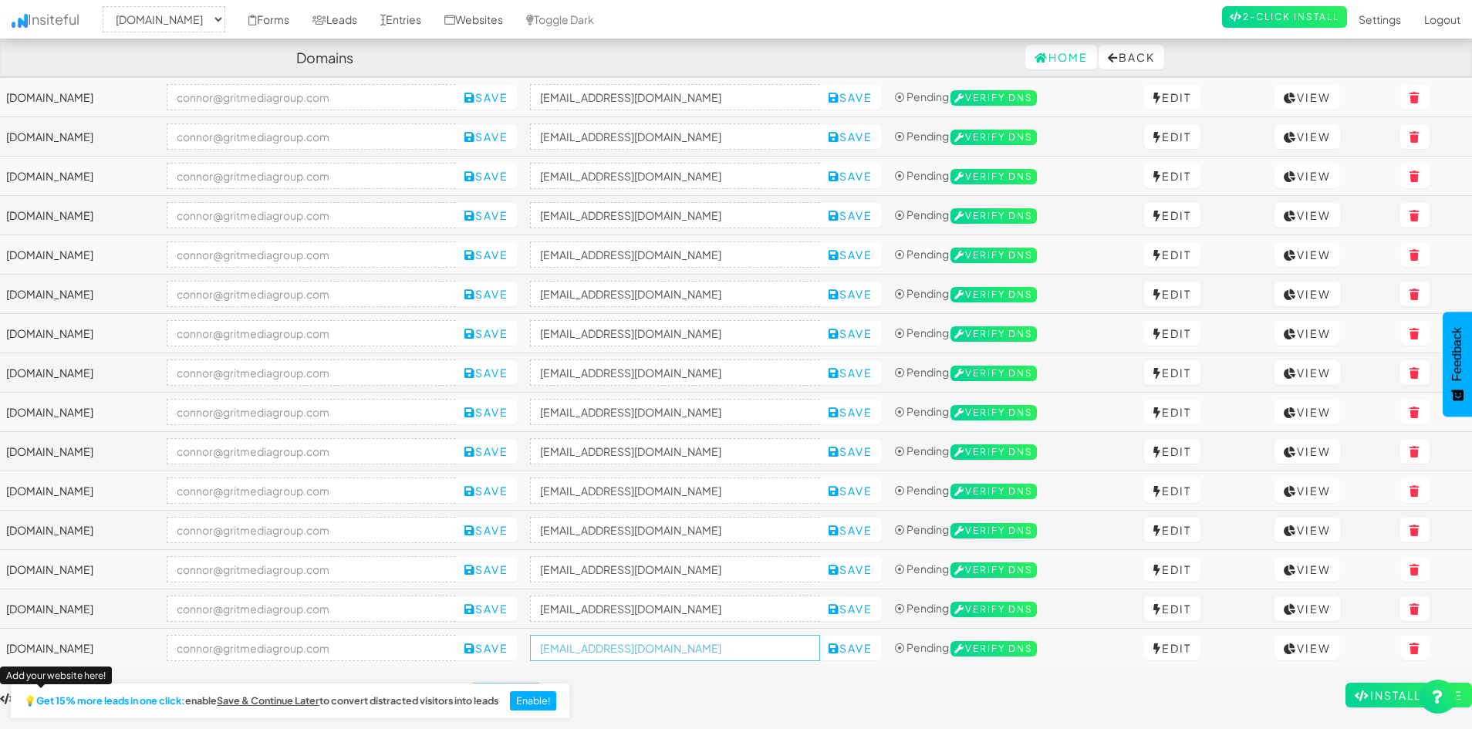
scroll to position [149, 0]
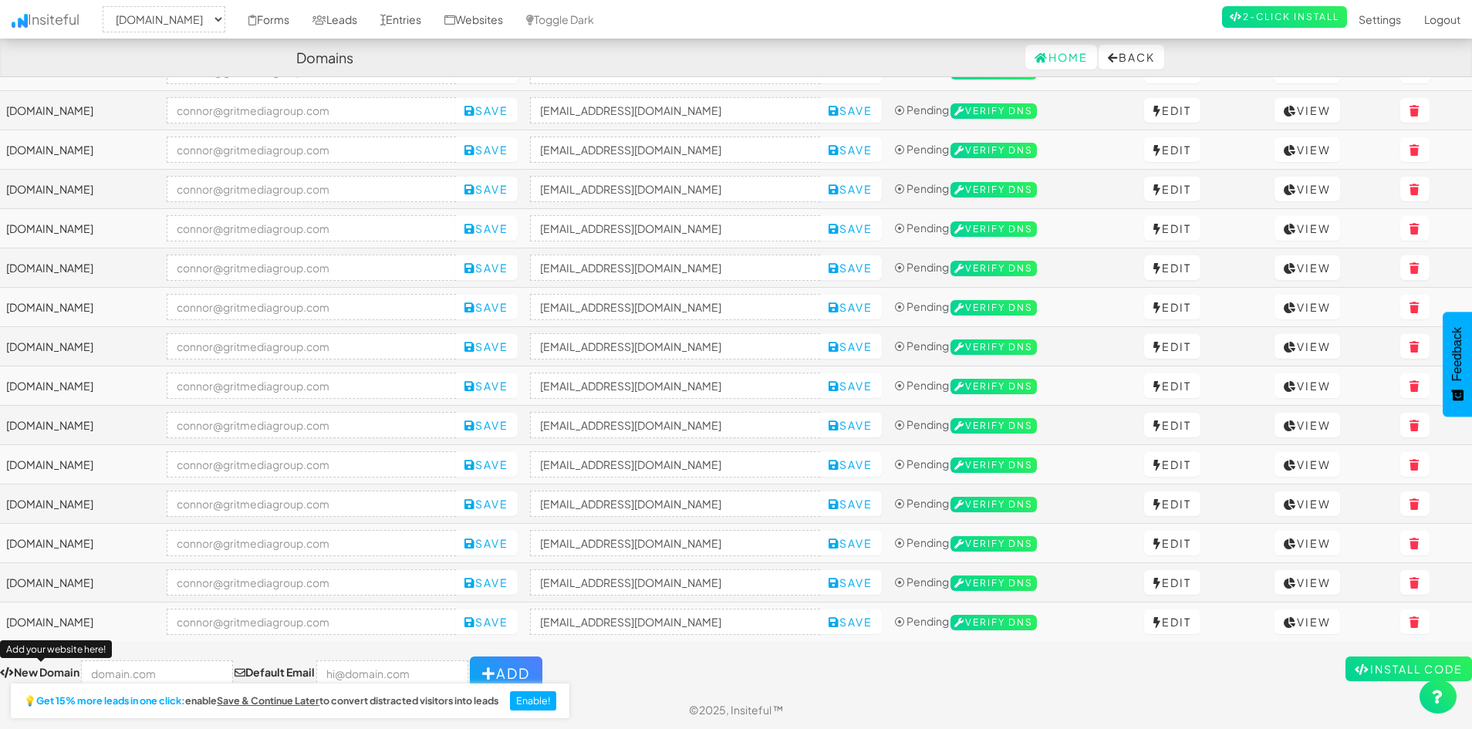
click at [606, 632] on td "[EMAIL_ADDRESS][DOMAIN_NAME] Save" at bounding box center [706, 622] width 364 height 39
